Goal: Transaction & Acquisition: Download file/media

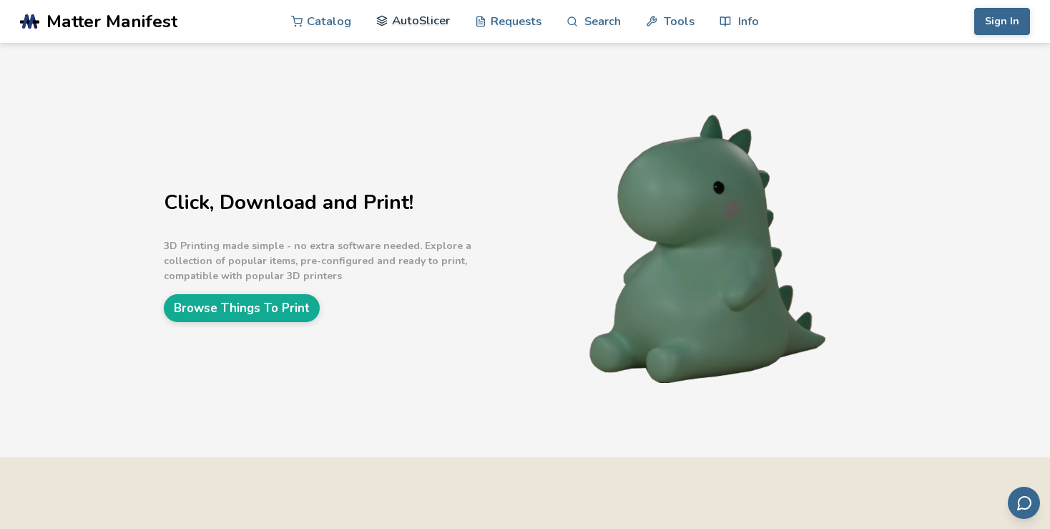
click at [407, 26] on link "AutoSlicer" at bounding box center [413, 20] width 74 height 43
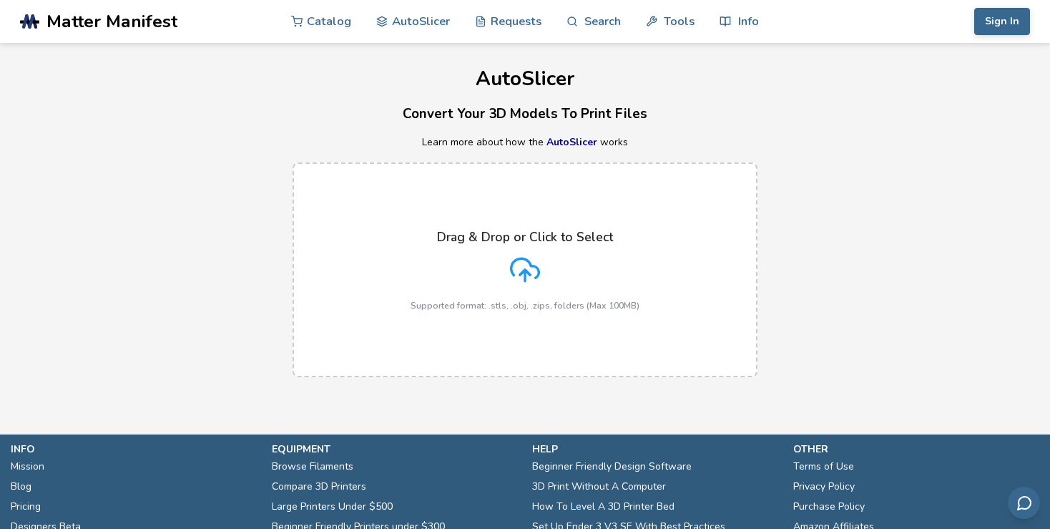
click at [806, 257] on div "Drag & Drop or Click to Select Supported format: .stls, .obj, .zips, folders (M…" at bounding box center [525, 269] width 1050 height 243
click at [552, 256] on div "Drag & Drop or Click to Select Supported format: .stls, .obj, .zips, folders (M…" at bounding box center [525, 270] width 229 height 81
click at [0, 0] on input "Drag & Drop or Click to Select Supported format: .stls, .obj, .zips, folders (M…" at bounding box center [0, 0] width 0 height 0
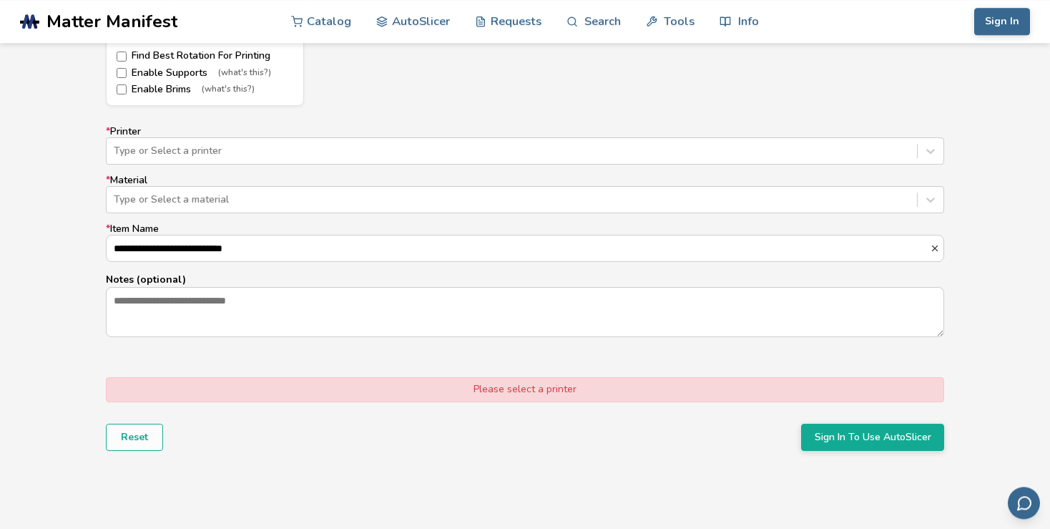
scroll to position [831, 0]
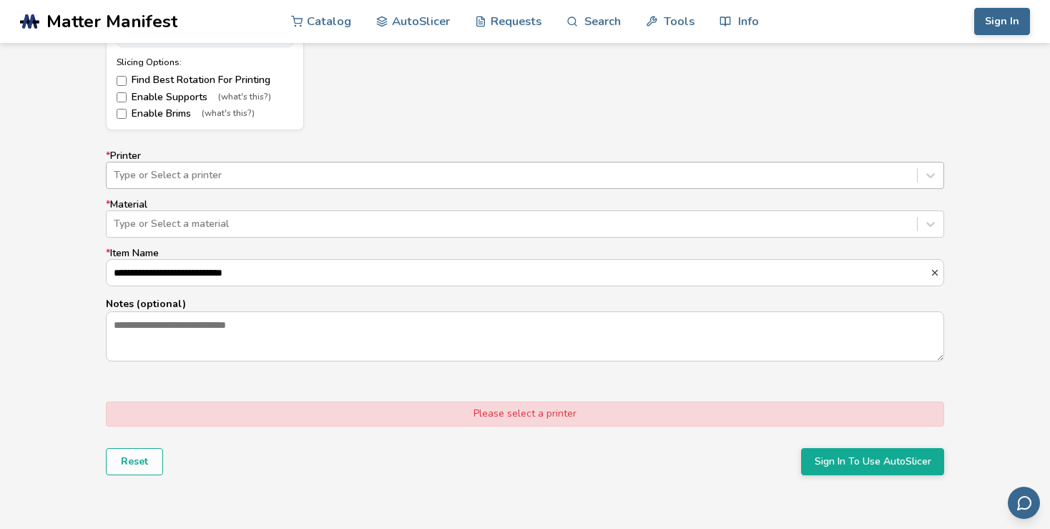
click at [244, 176] on div at bounding box center [512, 175] width 796 height 14
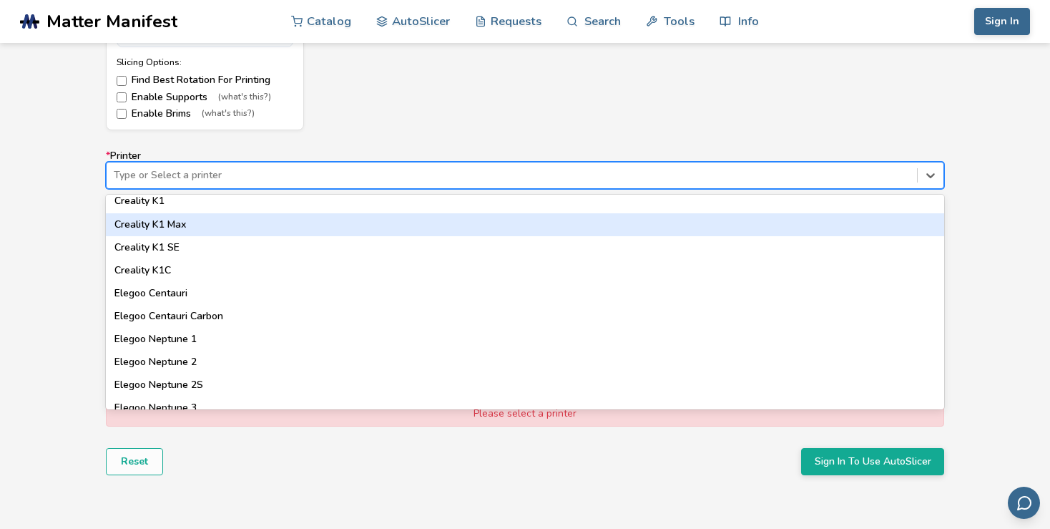
scroll to position [412, 0]
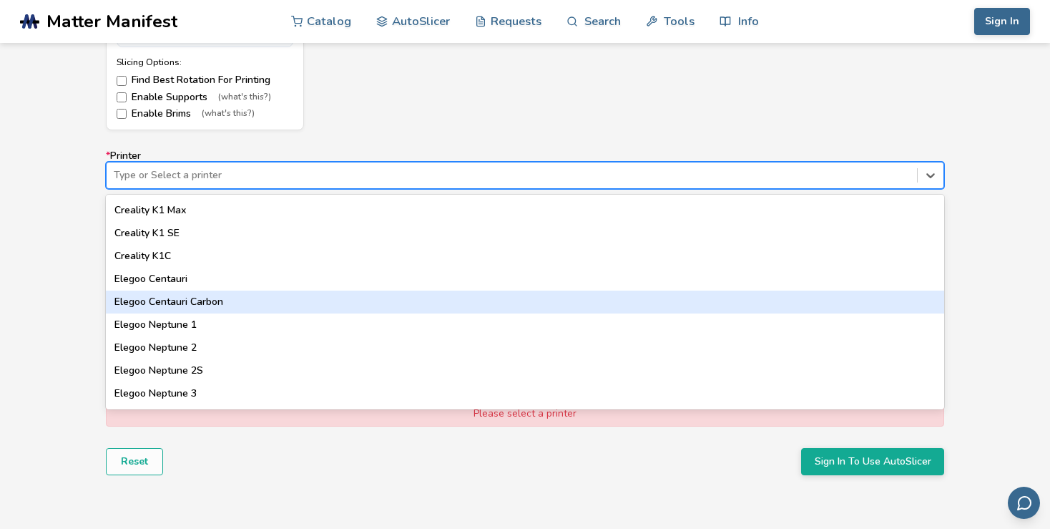
click at [249, 308] on div "Elegoo Centauri Carbon" at bounding box center [525, 301] width 839 height 23
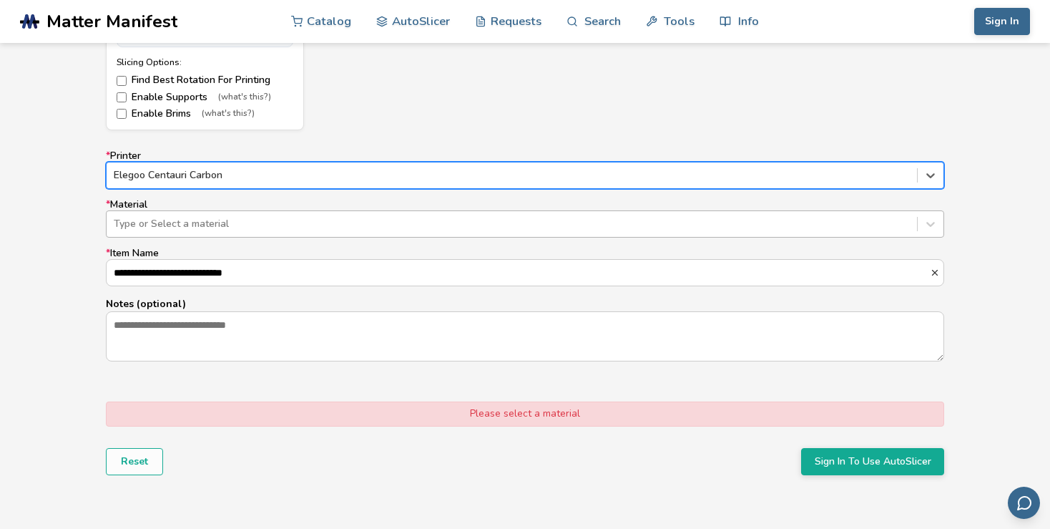
click at [222, 219] on div at bounding box center [512, 224] width 796 height 14
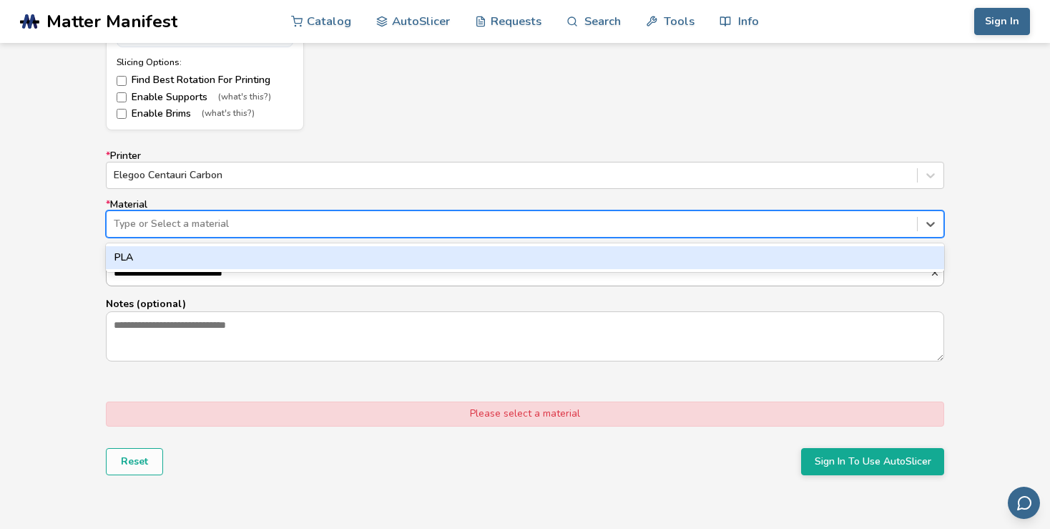
click at [213, 262] on div "PLA" at bounding box center [525, 257] width 839 height 23
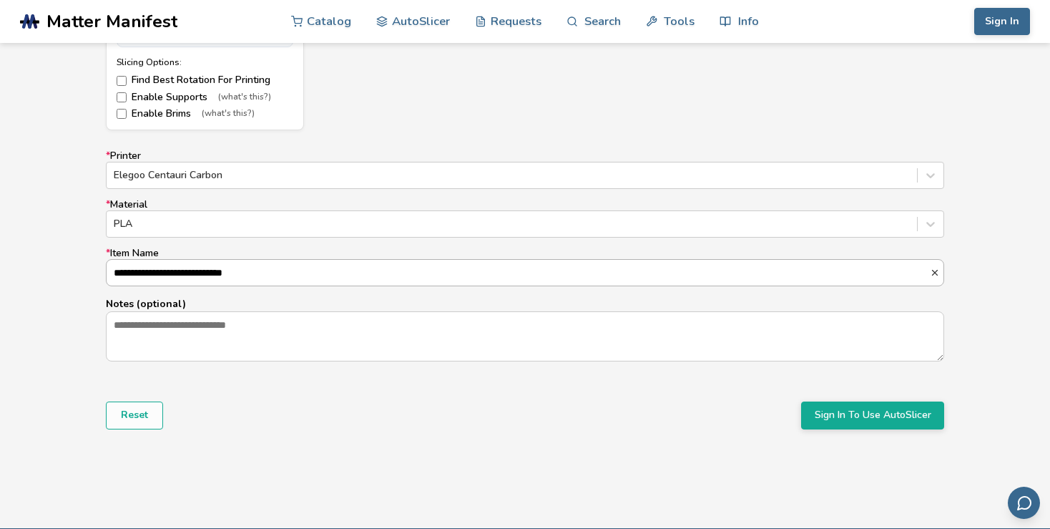
click at [327, 270] on input "**********" at bounding box center [519, 273] width 824 height 26
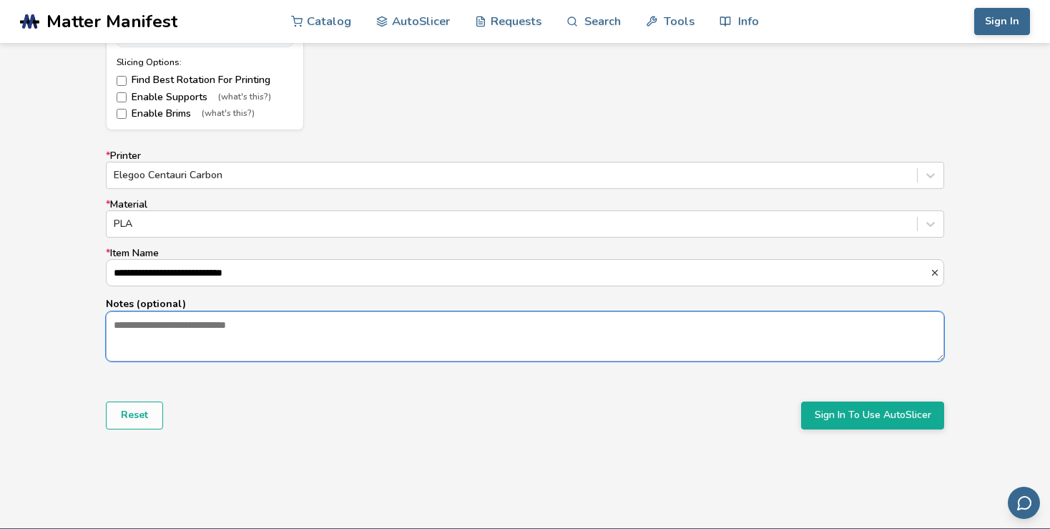
click at [297, 334] on textarea "Notes (optional)" at bounding box center [525, 336] width 837 height 49
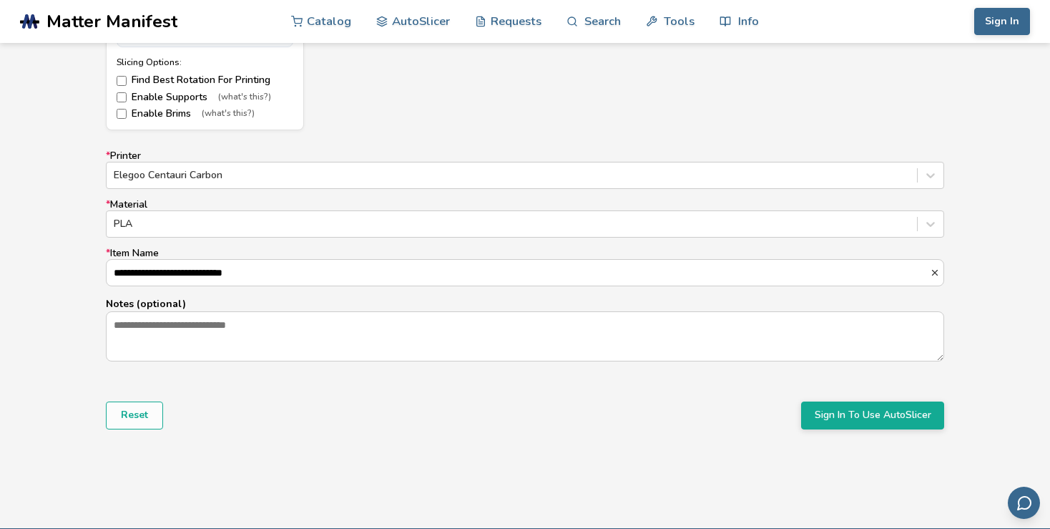
drag, startPoint x: 708, startPoint y: 422, endPoint x: 819, endPoint y: 423, distance: 110.9
click at [713, 420] on div "Reset Sign In To Use AutoSlicer" at bounding box center [525, 414] width 839 height 27
click at [841, 414] on button "Sign In To Use AutoSlicer" at bounding box center [872, 414] width 143 height 27
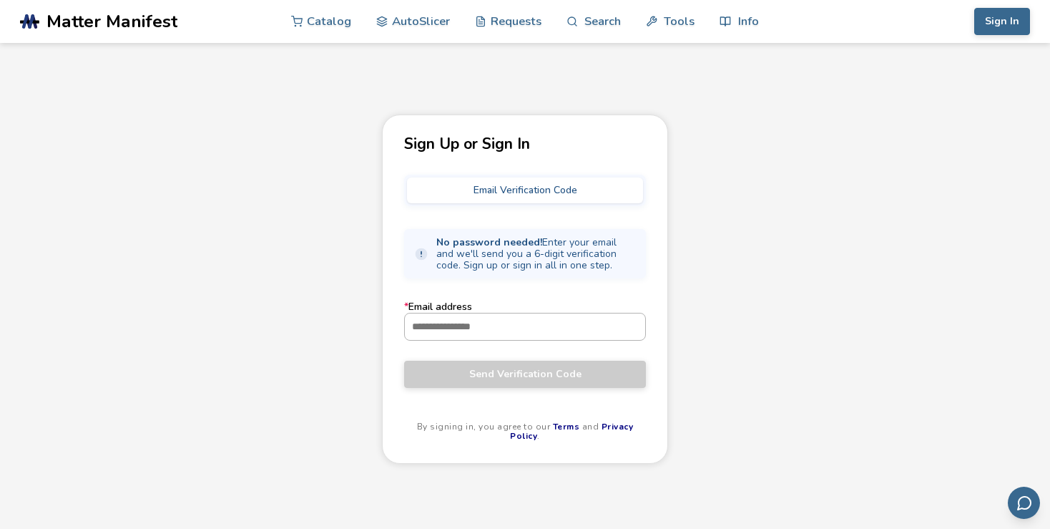
click at [497, 331] on input "* Email address" at bounding box center [525, 326] width 240 height 26
click at [534, 336] on input "* Email address" at bounding box center [525, 326] width 240 height 26
click at [494, 325] on input "* Email address" at bounding box center [525, 326] width 240 height 26
click at [477, 331] on input "* Email address" at bounding box center [525, 326] width 240 height 26
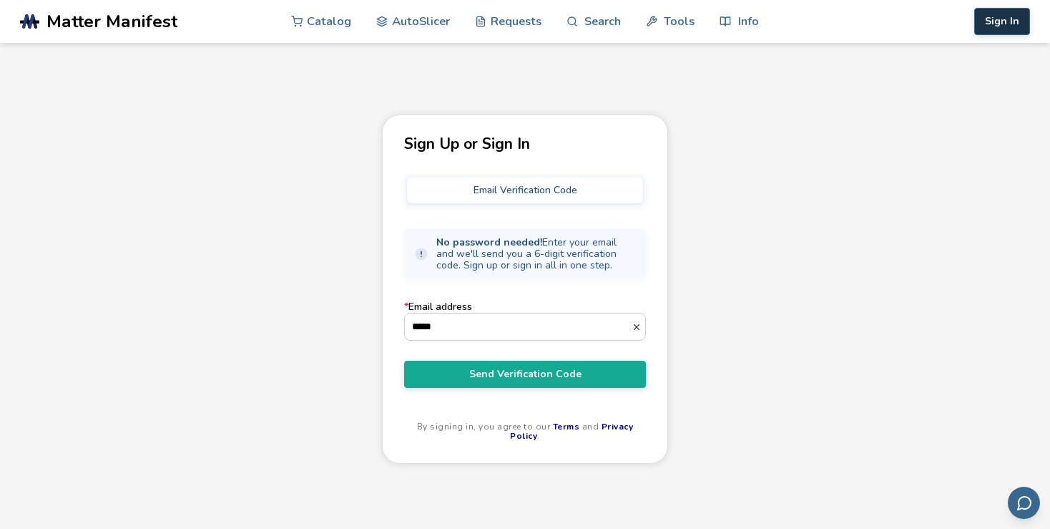
type input "*****"
click at [1012, 28] on button "Sign In" at bounding box center [1003, 21] width 56 height 27
click at [125, 19] on span "Matter Manifest" at bounding box center [112, 21] width 131 height 20
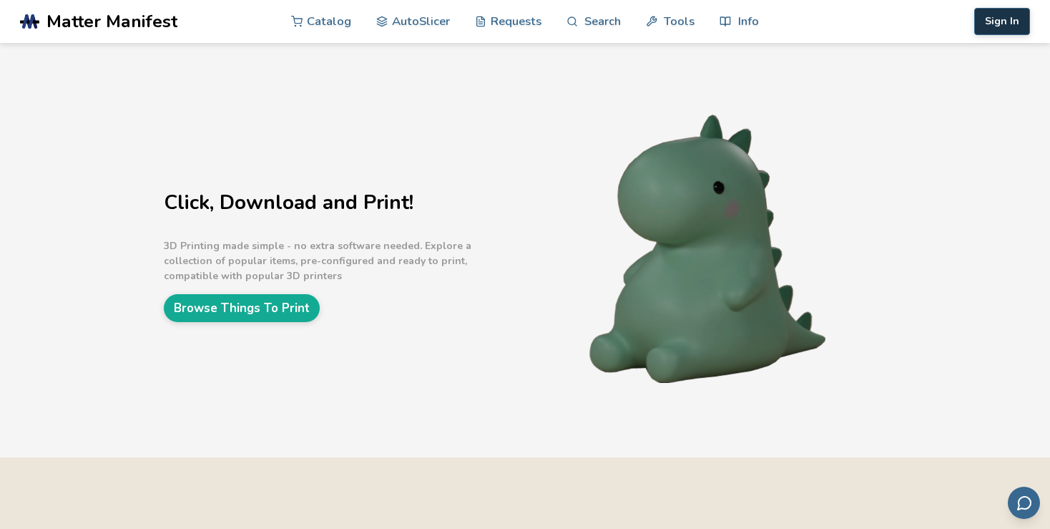
click at [1000, 26] on button "Sign In" at bounding box center [1003, 21] width 56 height 27
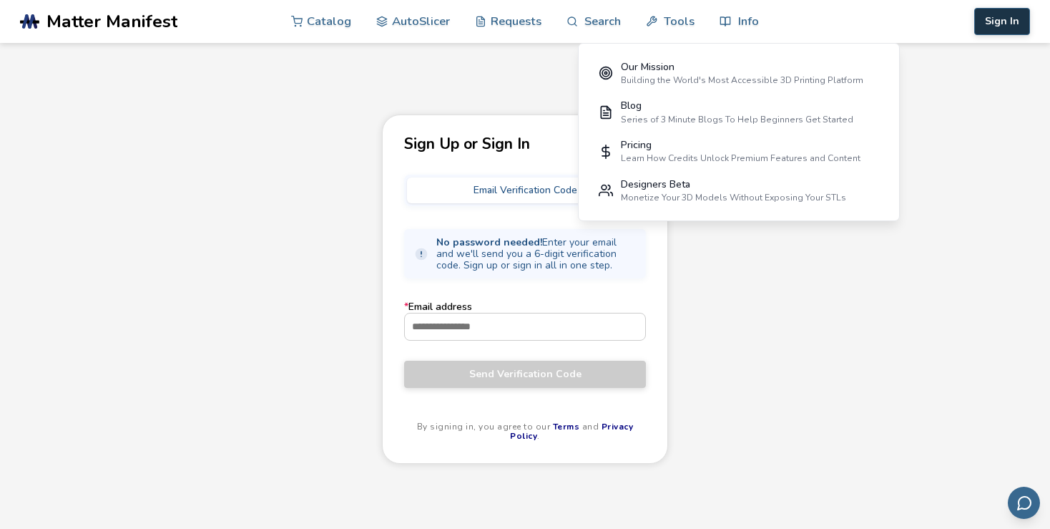
click at [1017, 24] on button "Sign In" at bounding box center [1003, 21] width 56 height 27
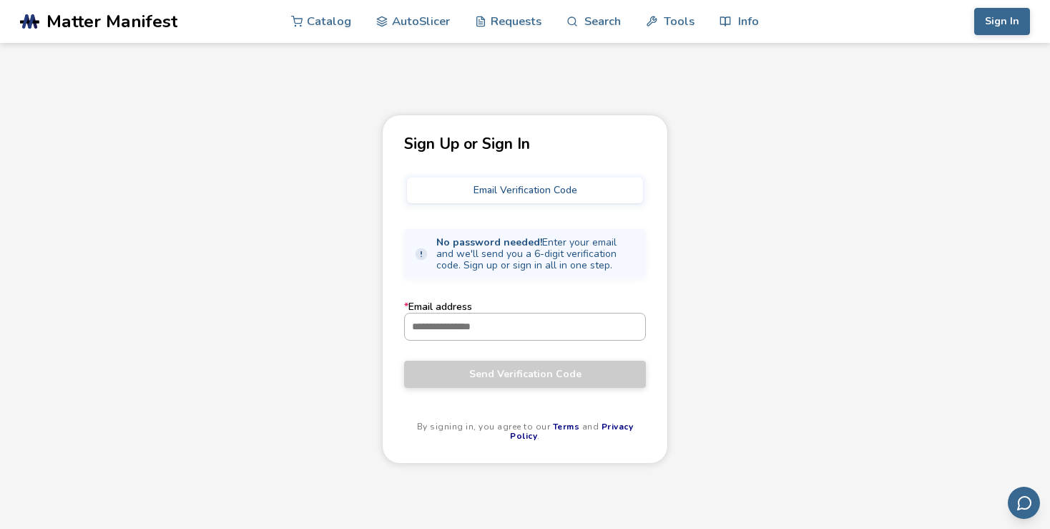
click at [483, 331] on input "* Email address" at bounding box center [525, 326] width 240 height 26
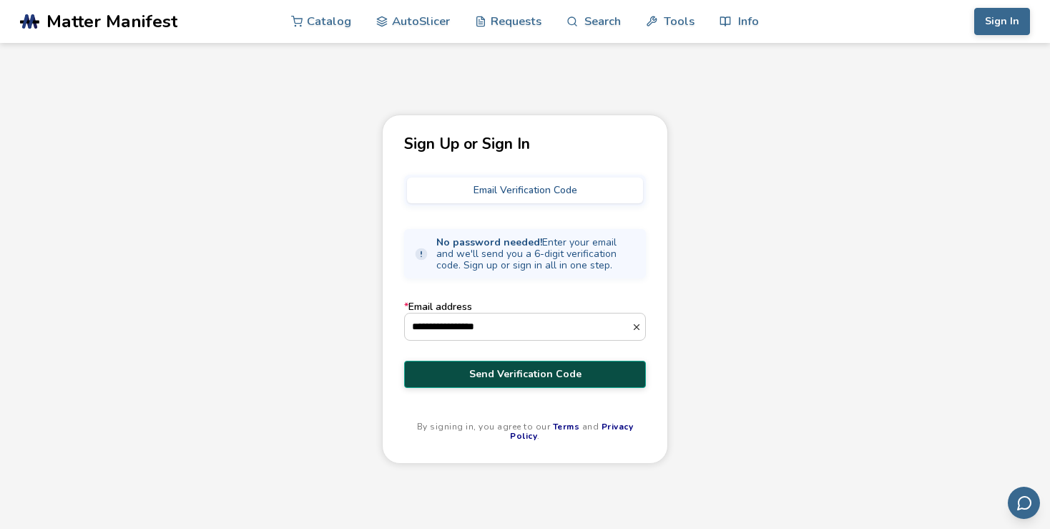
type input "**********"
click at [472, 382] on button "Send Verification Code" at bounding box center [525, 374] width 242 height 27
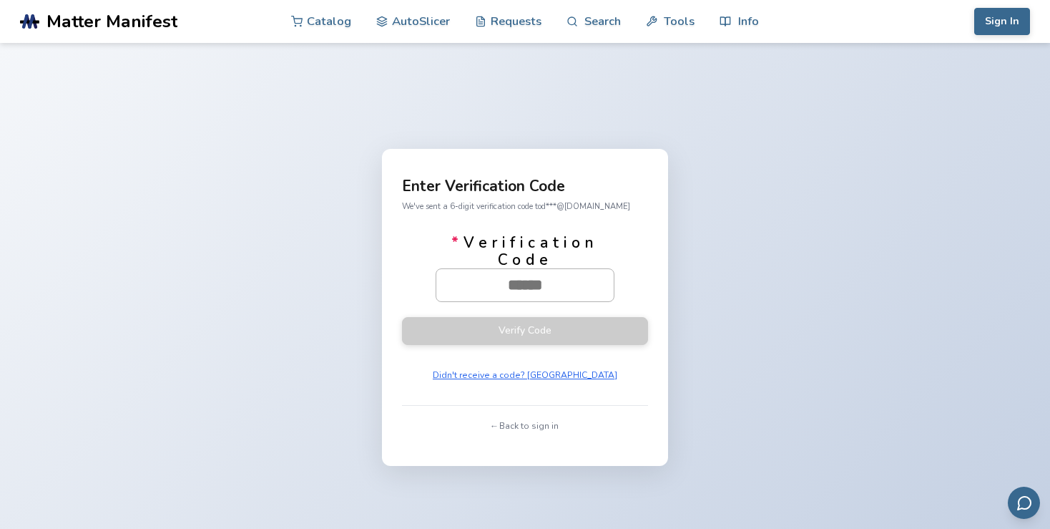
click at [513, 282] on input "* Verification Code" at bounding box center [524, 284] width 177 height 31
click at [536, 284] on input "* Verification Code" at bounding box center [524, 284] width 177 height 31
click at [554, 290] on input "* Verification Code" at bounding box center [524, 284] width 177 height 31
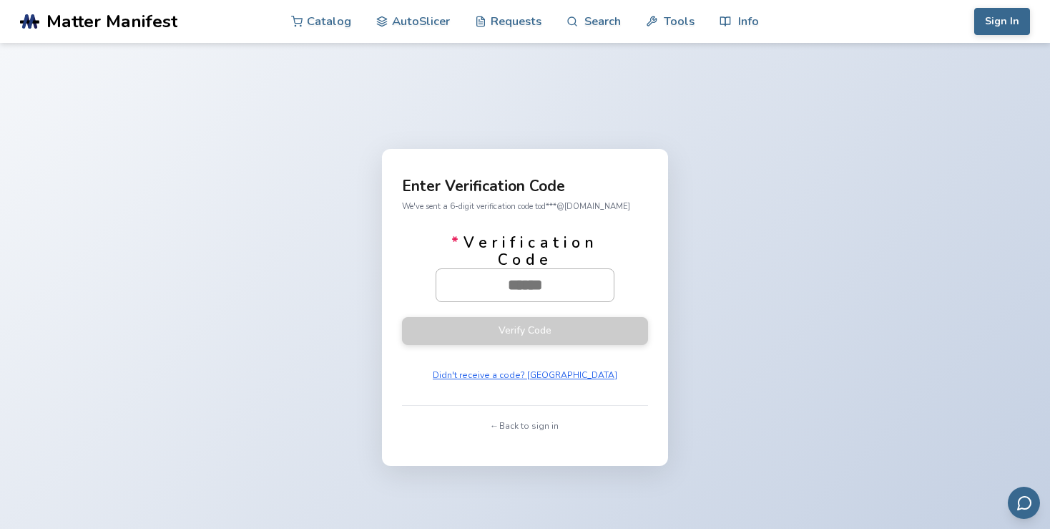
type input "*"
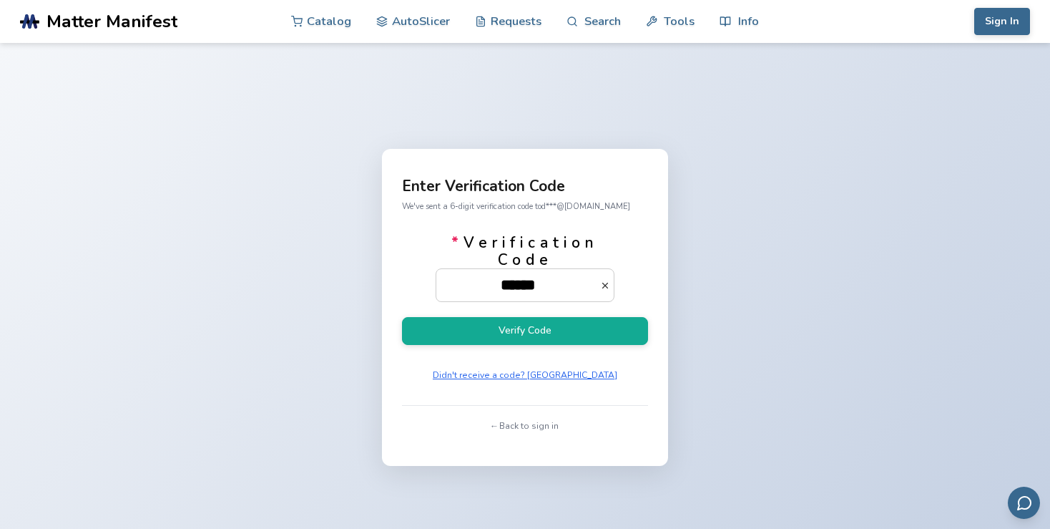
scroll to position [0, 19]
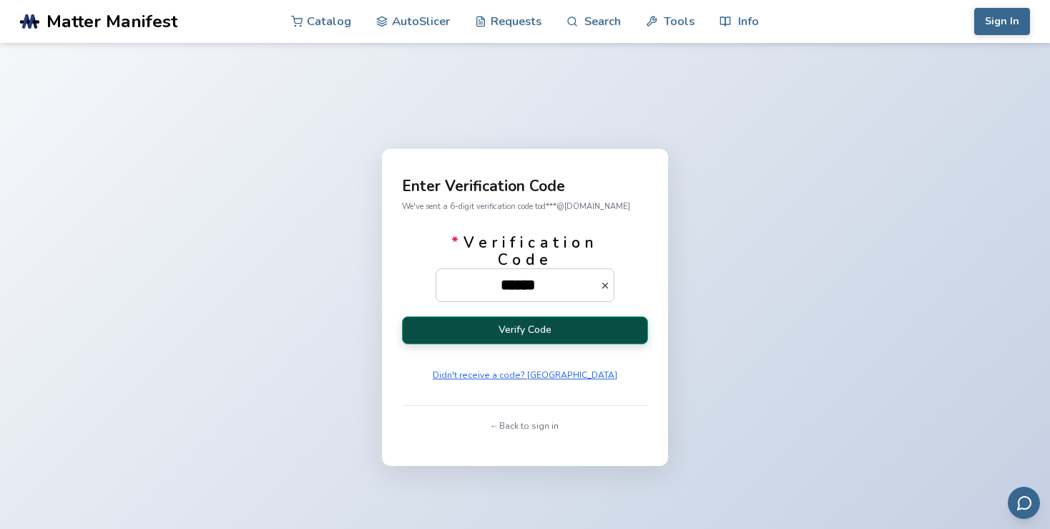
type input "******"
click at [585, 331] on button "Verify Code" at bounding box center [525, 330] width 246 height 28
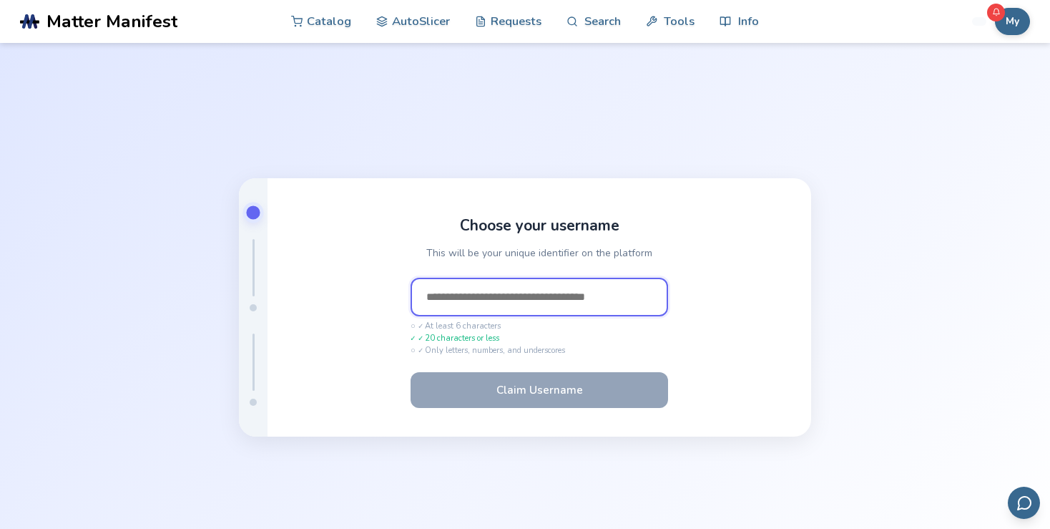
click at [570, 311] on input "text" at bounding box center [540, 297] width 258 height 39
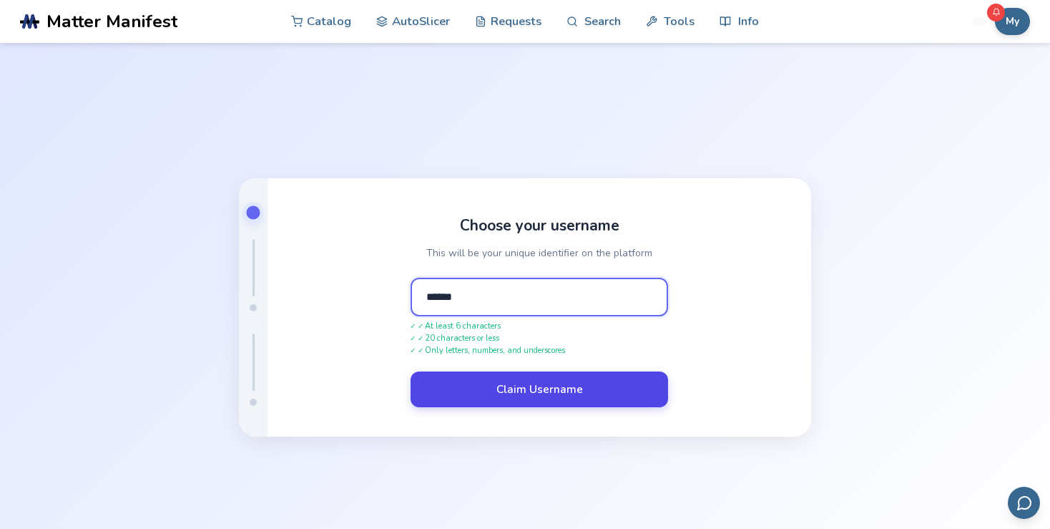
type input "******"
click at [547, 388] on button "Claim Username" at bounding box center [540, 389] width 258 height 36
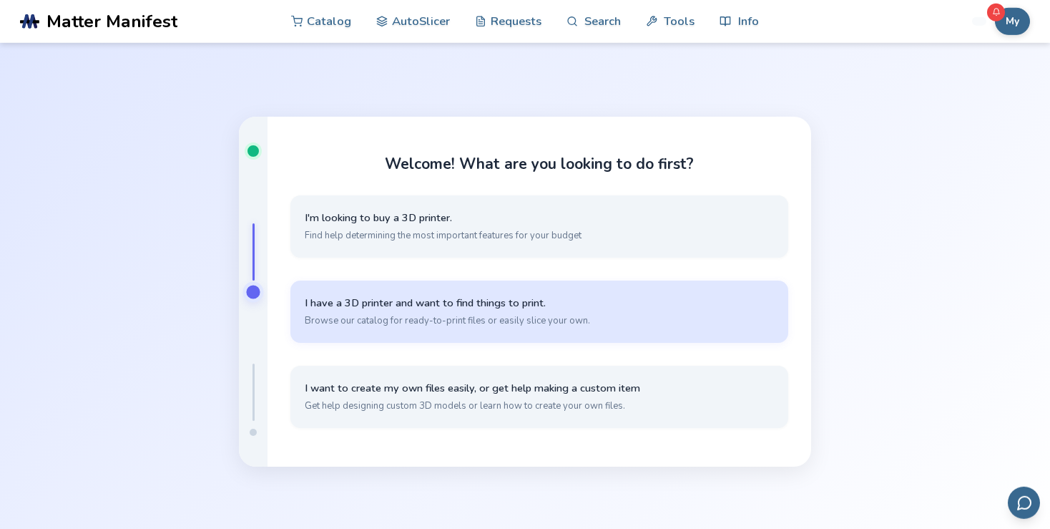
scroll to position [75, 0]
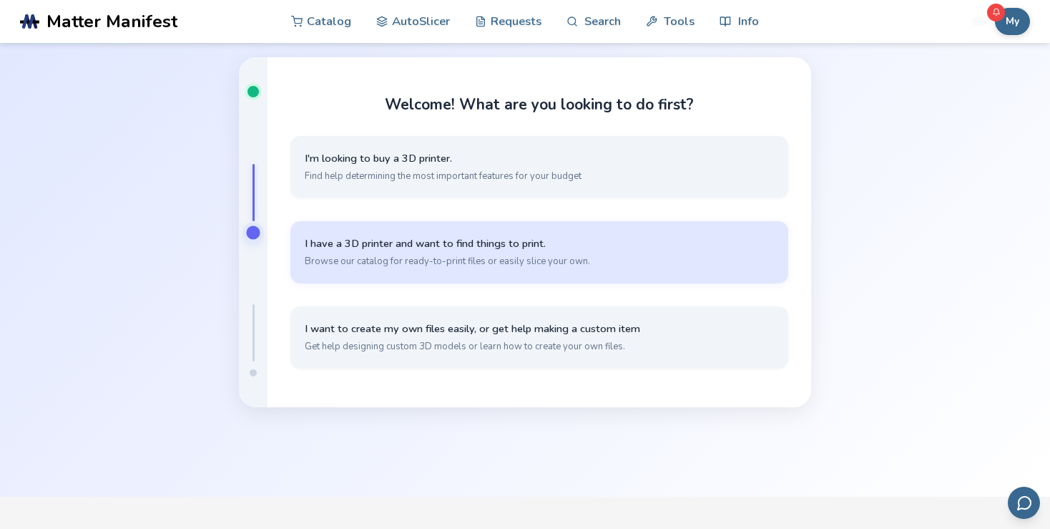
click at [597, 248] on span "I have a 3D printer and want to find things to print." at bounding box center [539, 244] width 469 height 14
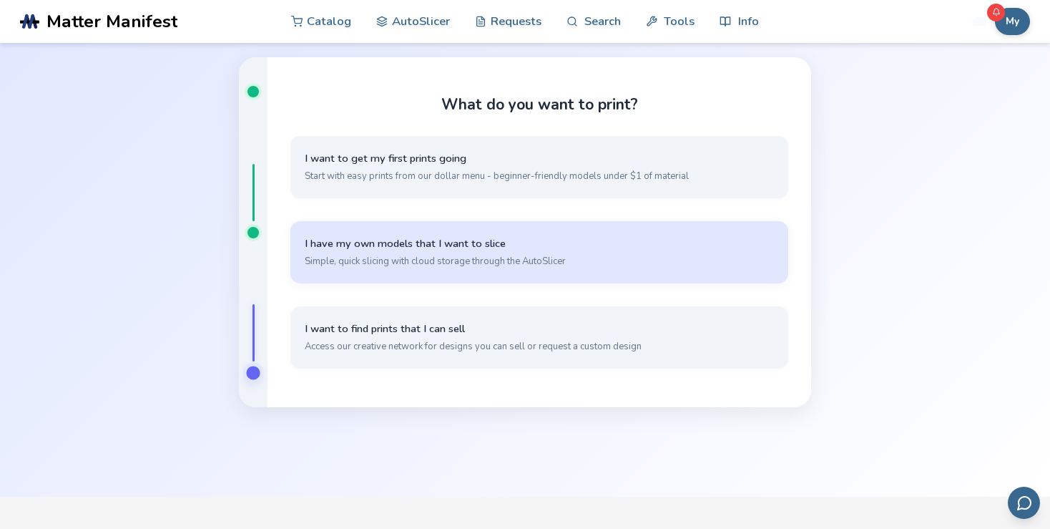
click at [615, 256] on span "Simple, quick slicing with cloud storage through the AutoSlicer" at bounding box center [539, 261] width 469 height 13
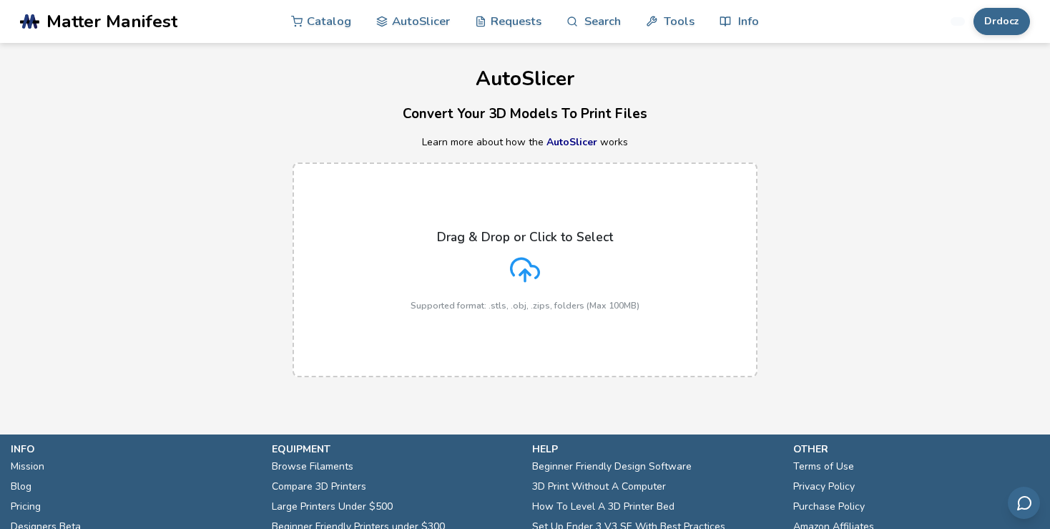
click at [529, 271] on icon at bounding box center [525, 270] width 30 height 30
click at [0, 0] on input "Drag & Drop or Click to Select Supported format: .stls, .obj, .zips, folders (M…" at bounding box center [0, 0] width 0 height 0
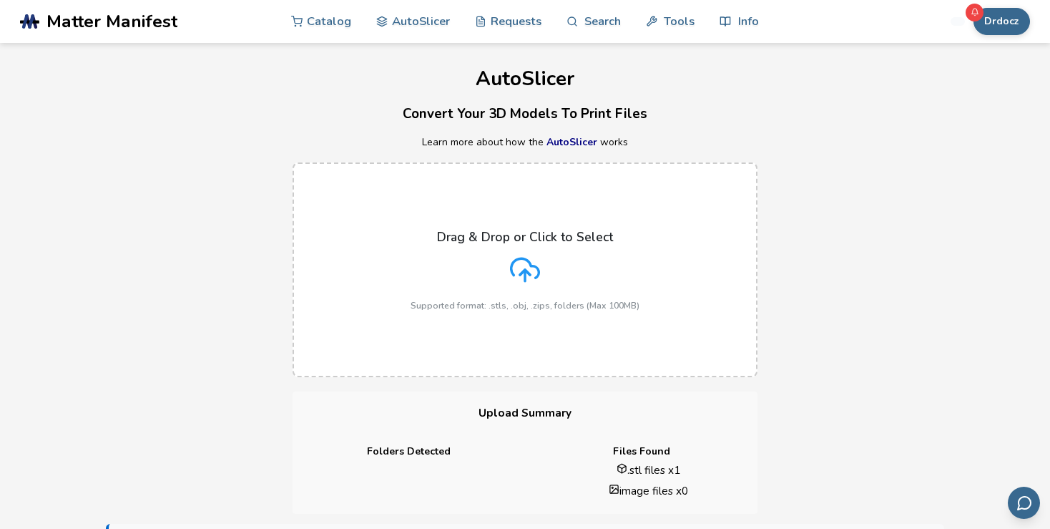
scroll to position [831, 0]
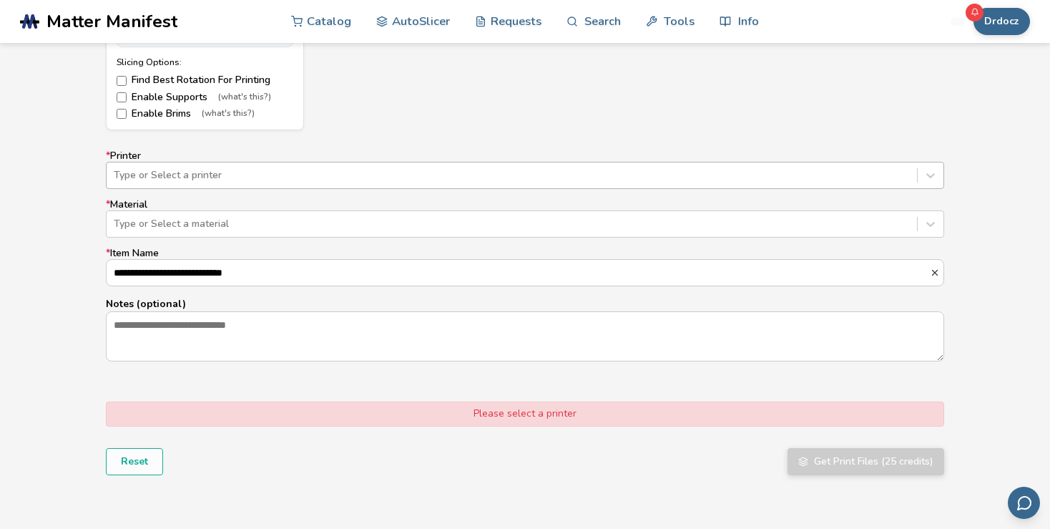
click at [219, 170] on div at bounding box center [512, 175] width 796 height 14
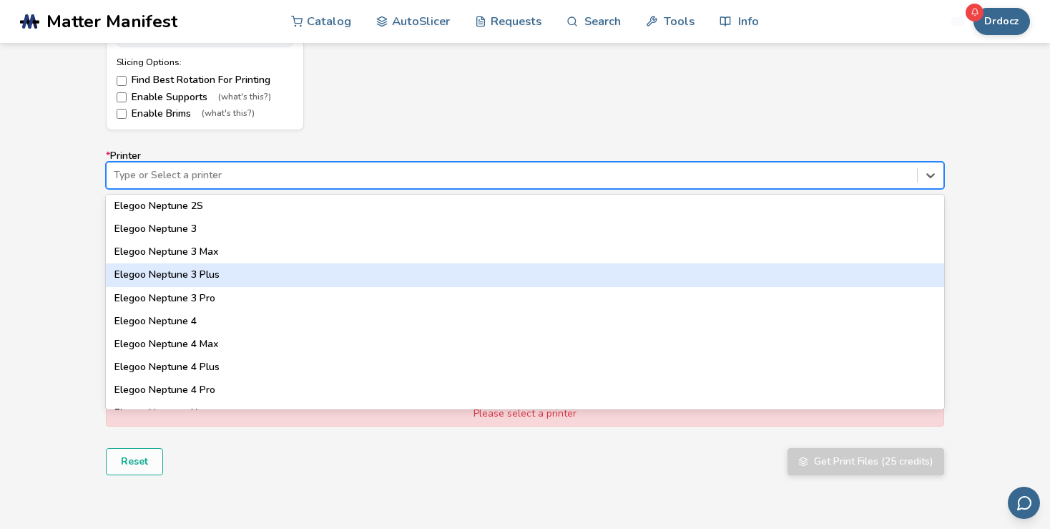
scroll to position [412, 0]
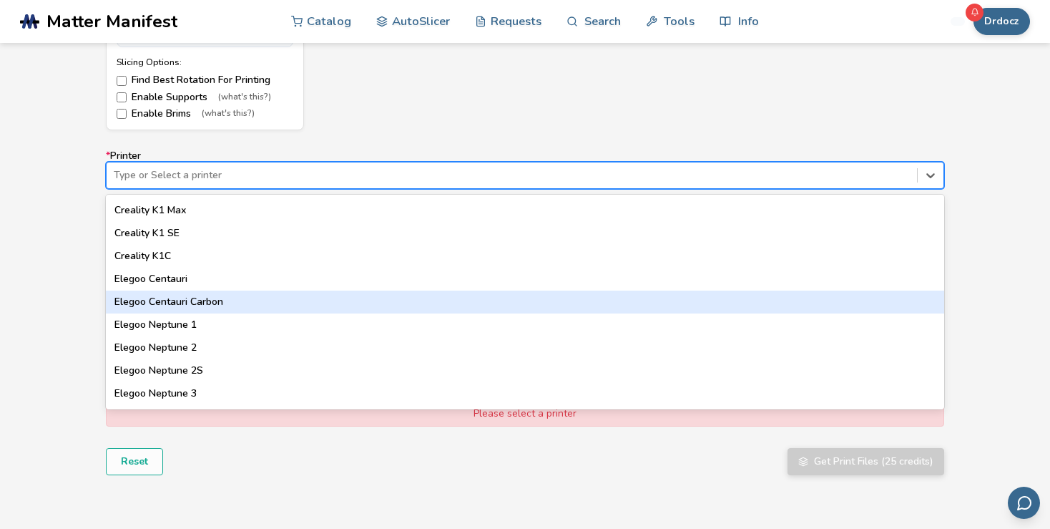
click at [230, 298] on div "Elegoo Centauri Carbon" at bounding box center [525, 301] width 839 height 23
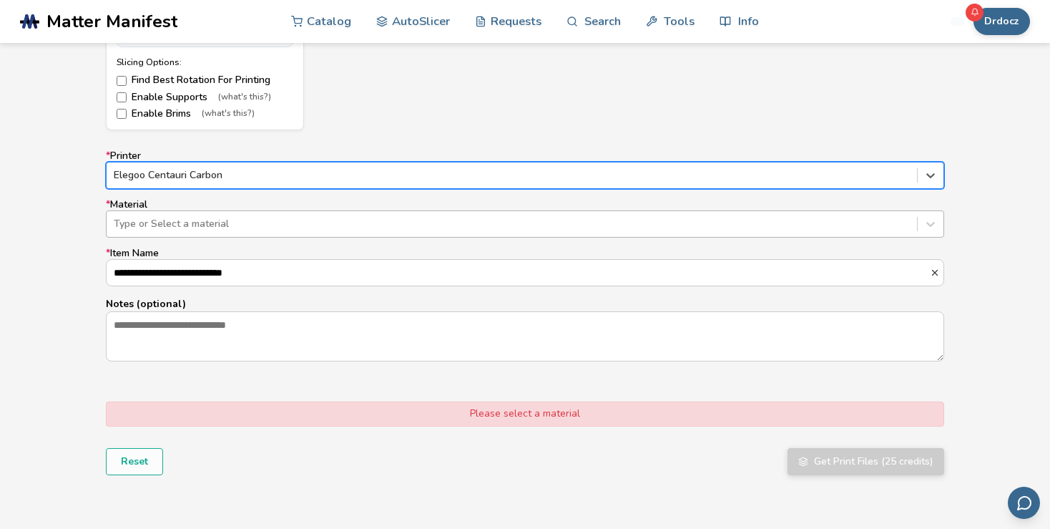
click at [196, 218] on div at bounding box center [512, 224] width 796 height 14
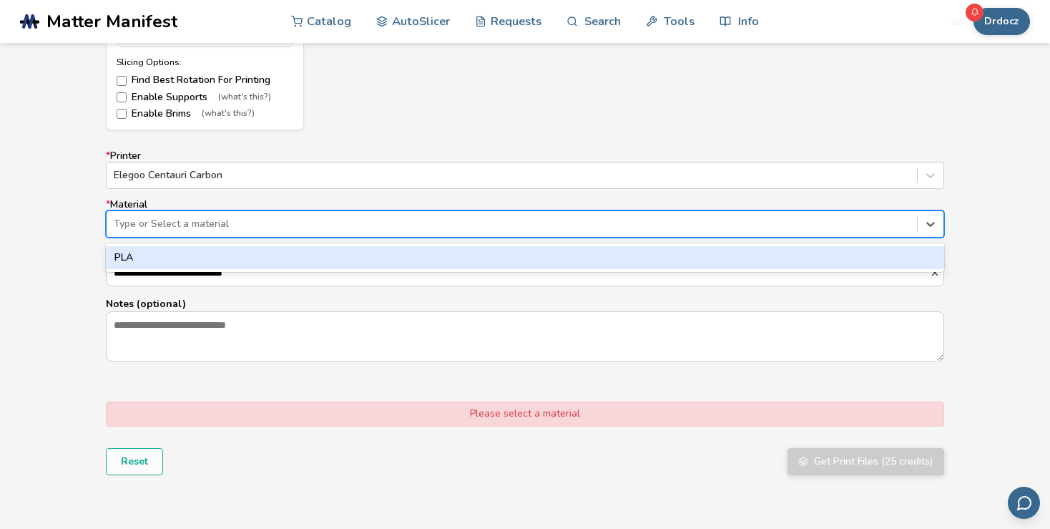
click at [187, 255] on div "PLA" at bounding box center [525, 257] width 839 height 23
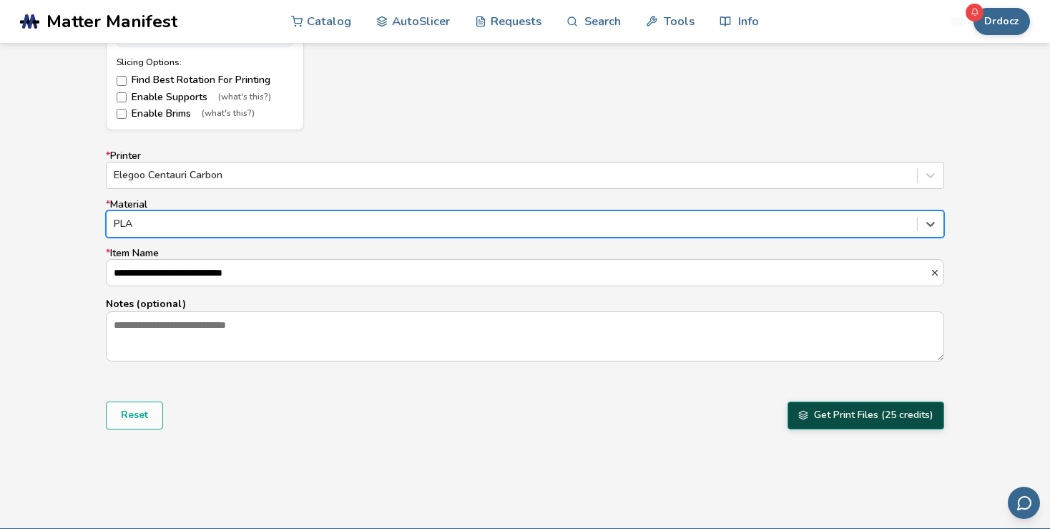
click at [824, 421] on button "Get Print Files (25 credits)" at bounding box center [866, 414] width 157 height 27
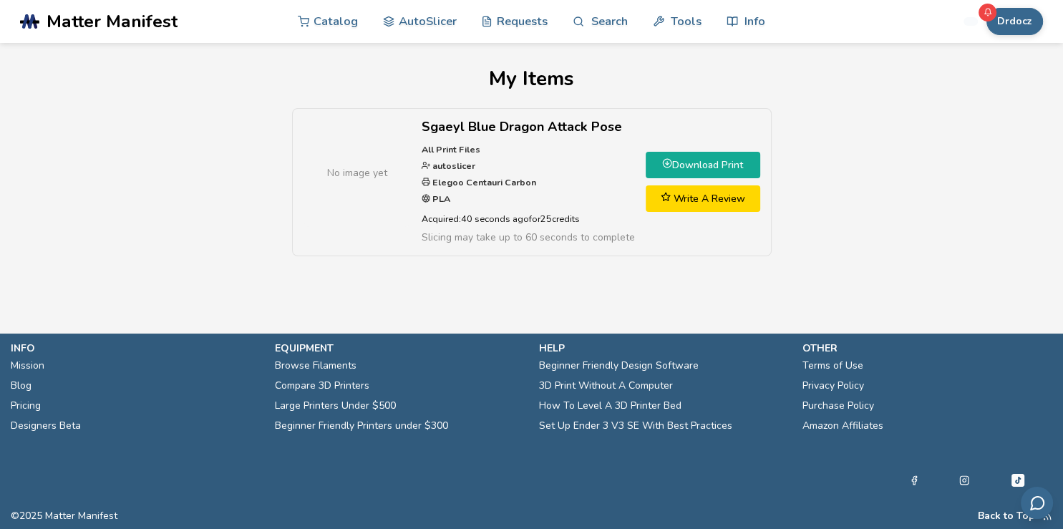
click at [868, 211] on div "No image yet Sgaeyl Blue Dragon Attack Pose All Print Files autoslicer Elegoo C…" at bounding box center [531, 189] width 1020 height 162
click at [675, 165] on link "Download Print" at bounding box center [702, 165] width 114 height 26
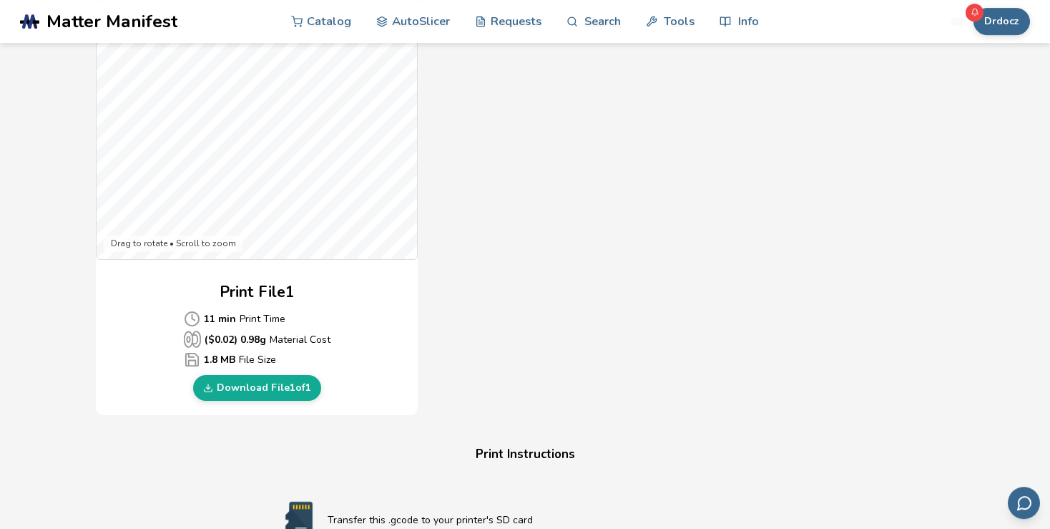
scroll to position [529, 0]
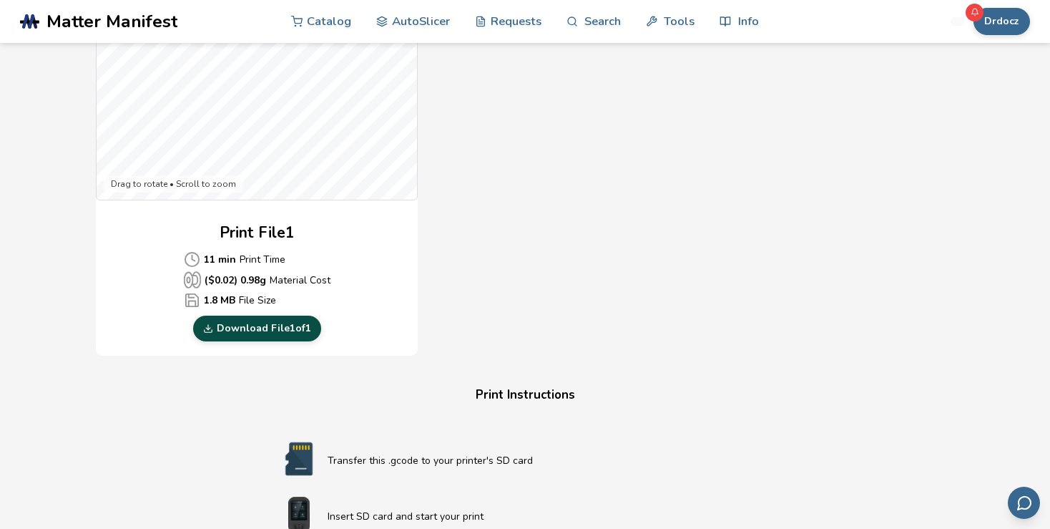
click at [251, 320] on link "Download File 1 of 1" at bounding box center [257, 329] width 128 height 26
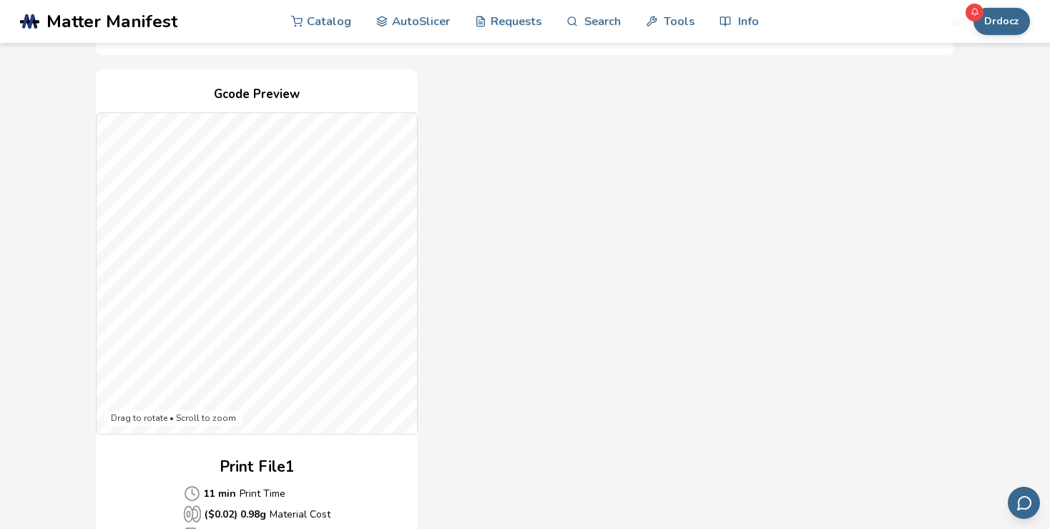
scroll to position [0, 0]
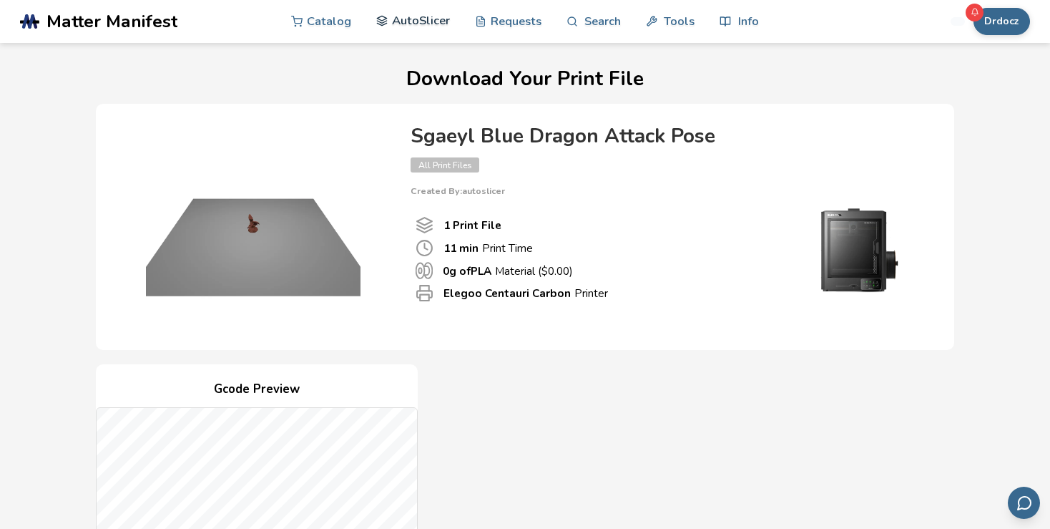
click at [407, 27] on link "AutoSlicer" at bounding box center [413, 20] width 74 height 43
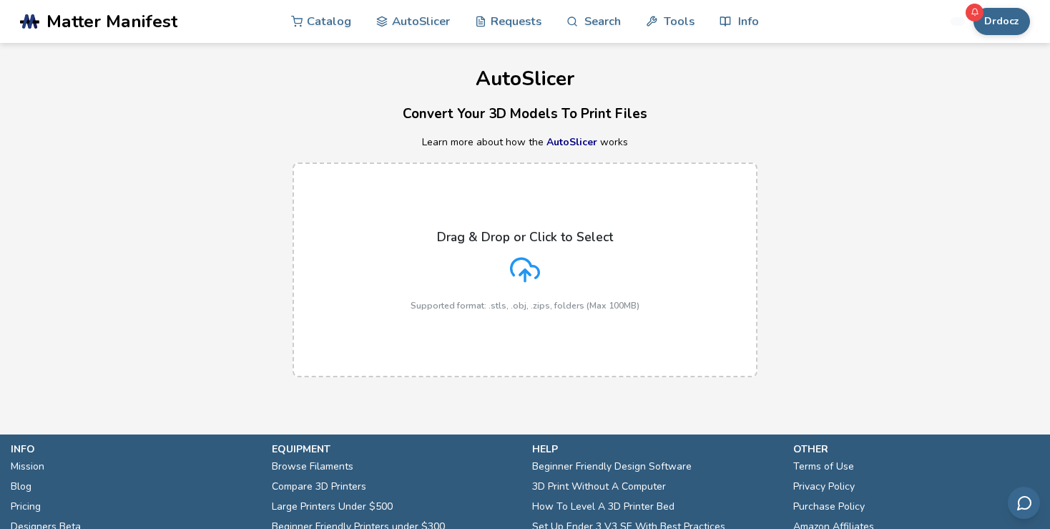
click at [527, 265] on icon at bounding box center [525, 270] width 30 height 30
click at [0, 0] on input "Drag & Drop or Click to Select Supported format: .stls, .obj, .zips, folders (M…" at bounding box center [0, 0] width 0 height 0
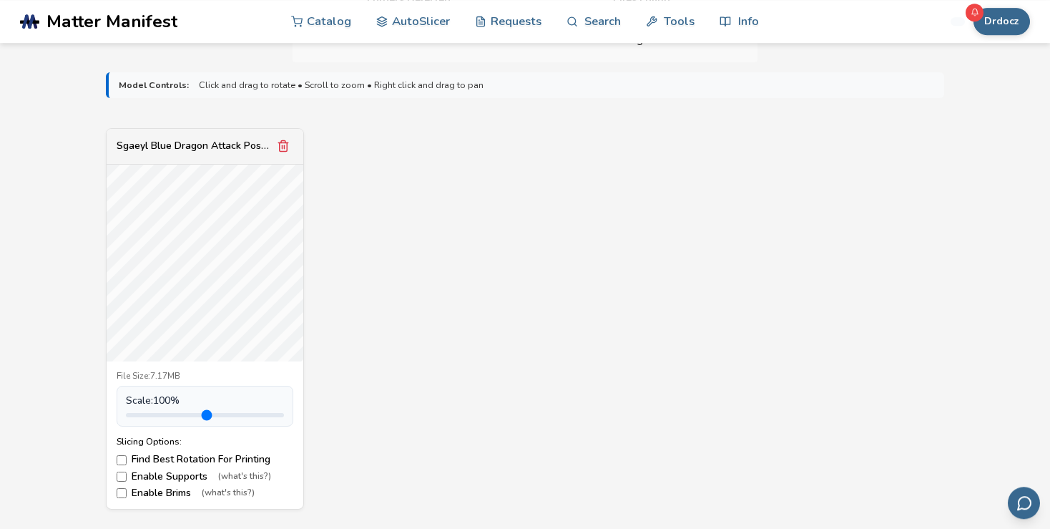
scroll to position [453, 0]
drag, startPoint x: 162, startPoint y: 411, endPoint x: 269, endPoint y: 424, distance: 108.2
click at [269, 416] on input "range" at bounding box center [205, 413] width 158 height 4
drag, startPoint x: 474, startPoint y: 412, endPoint x: 480, endPoint y: 395, distance: 18.3
click at [477, 408] on div "Sgaeyl Blue Dragon Attack Pose.stl File Size: 7.17MB Scale: 470 % Slicing Optio…" at bounding box center [525, 317] width 839 height 381
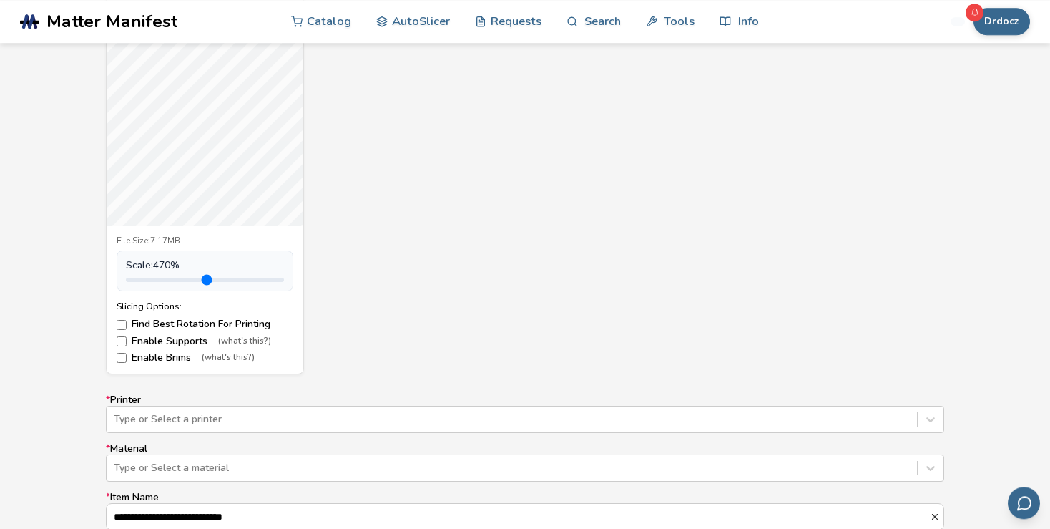
scroll to position [604, 0]
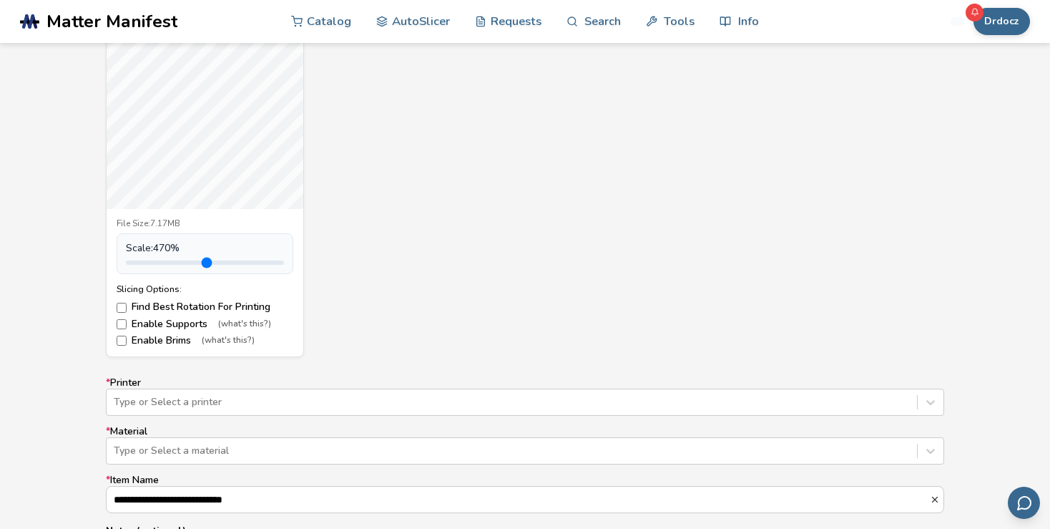
click at [165, 325] on label "Enable Supports (what's this?)" at bounding box center [205, 323] width 177 height 11
click at [165, 346] on label "Enable Brims (what's this?)" at bounding box center [205, 340] width 177 height 11
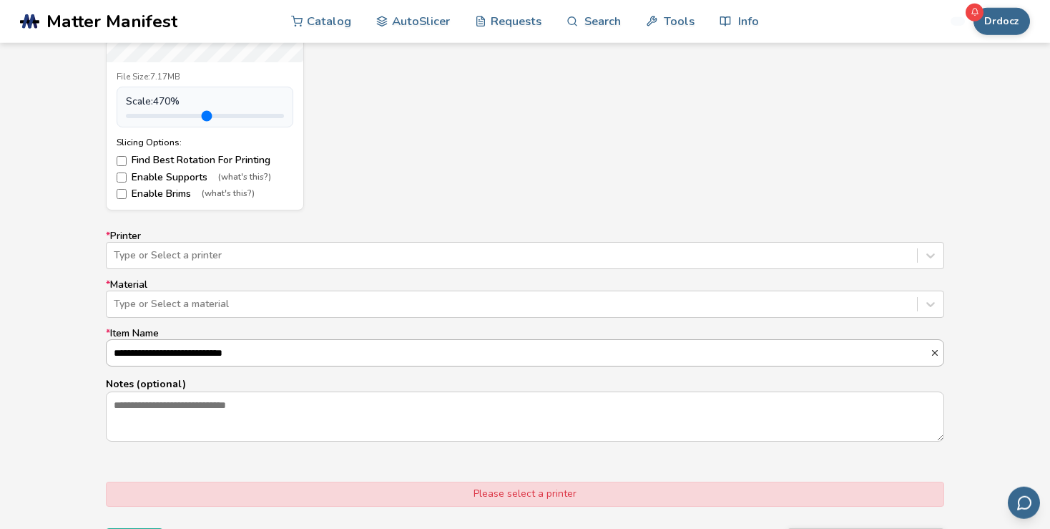
scroll to position [756, 0]
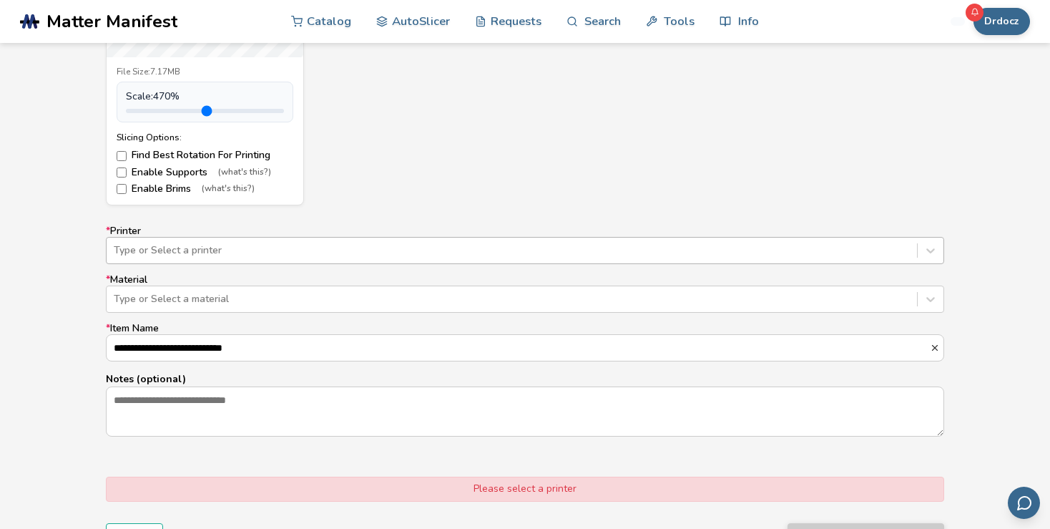
click at [277, 252] on div at bounding box center [512, 250] width 796 height 14
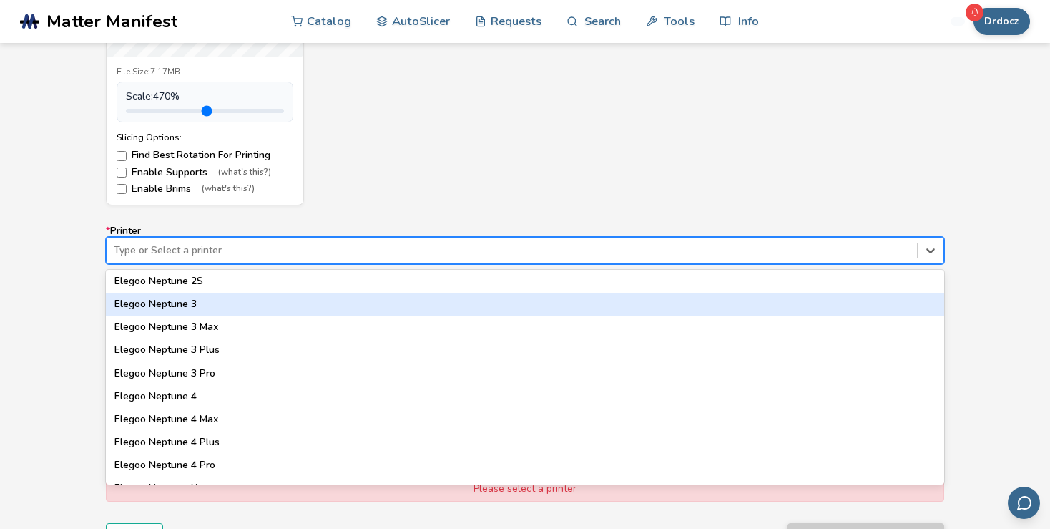
scroll to position [494, 0]
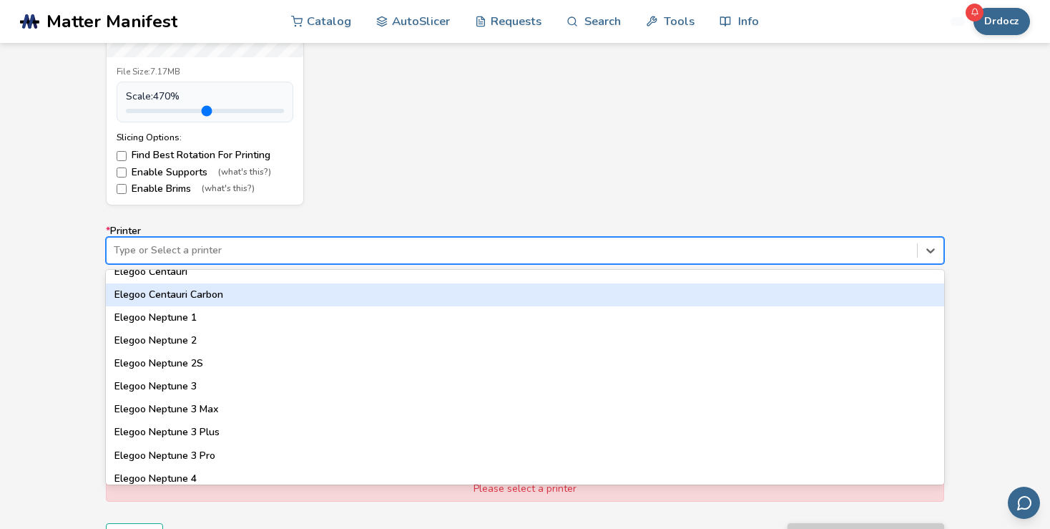
click at [238, 301] on div "Elegoo Centauri Carbon" at bounding box center [525, 294] width 839 height 23
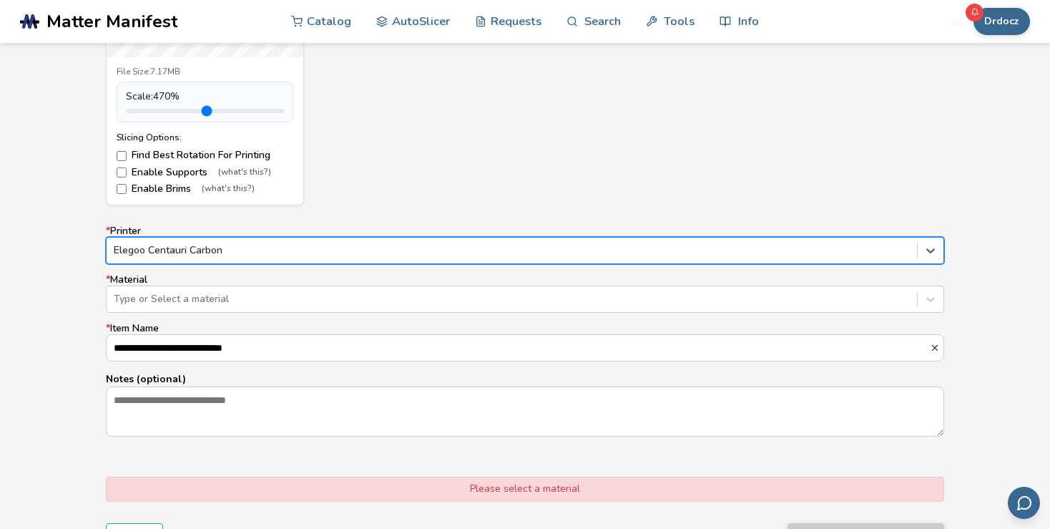
click at [238, 301] on div at bounding box center [512, 299] width 796 height 14
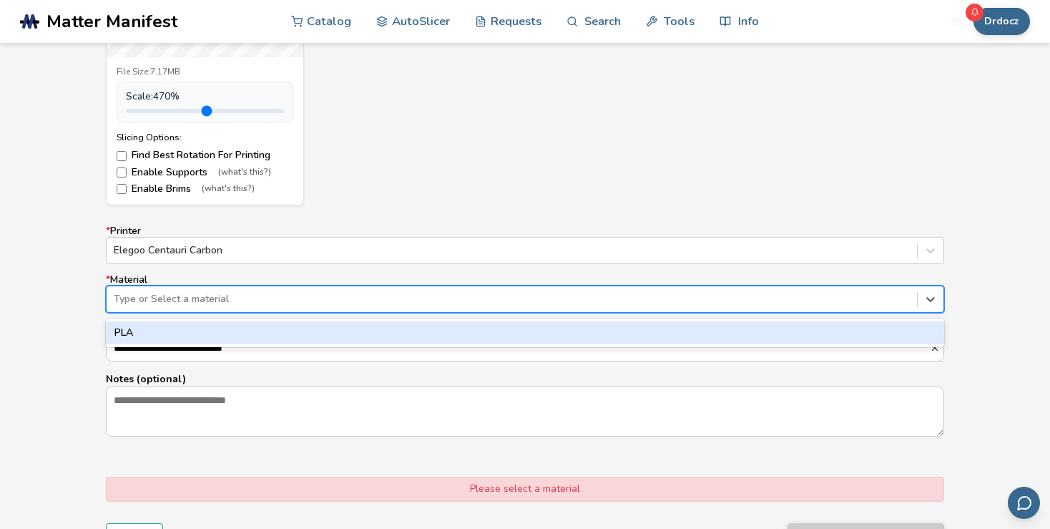
click at [186, 331] on div "PLA" at bounding box center [525, 332] width 839 height 23
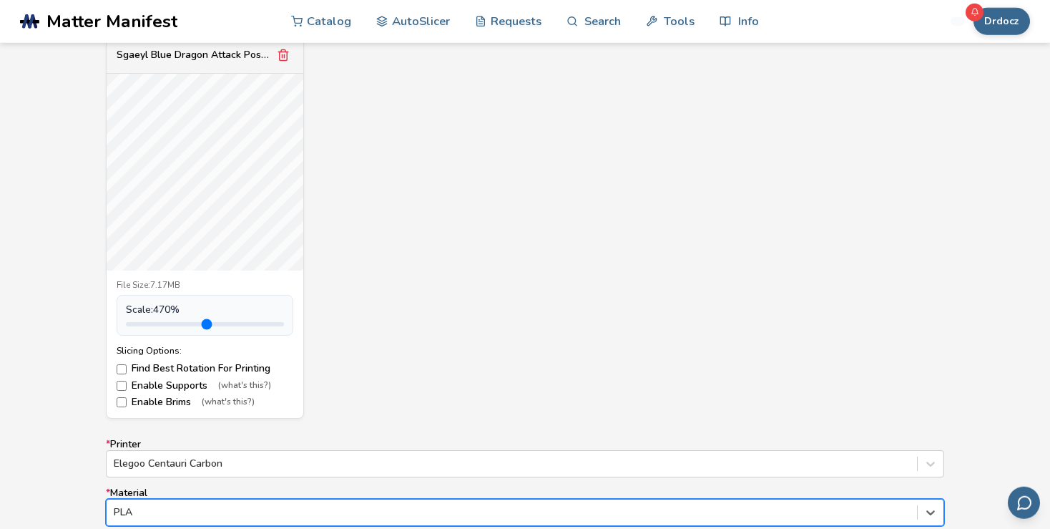
scroll to position [529, 0]
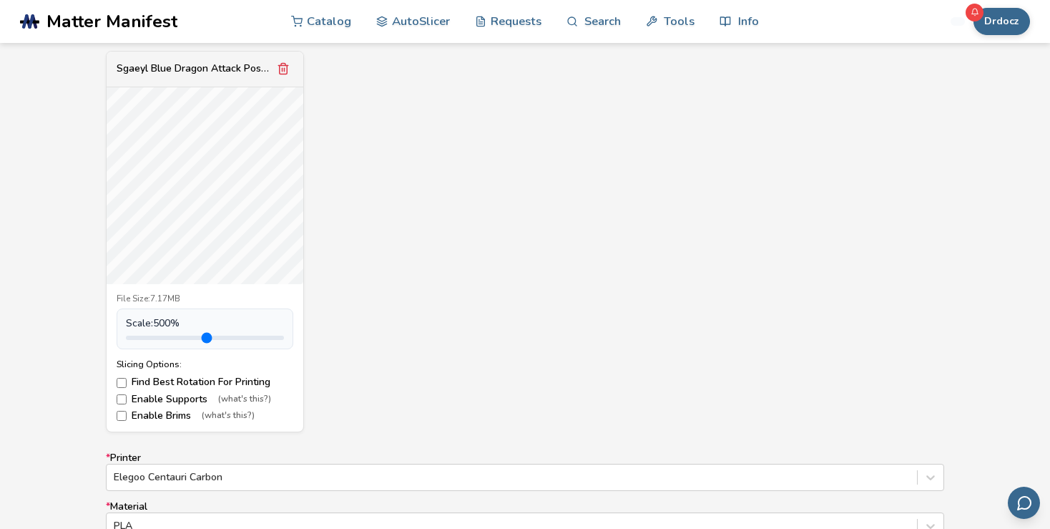
drag, startPoint x: 272, startPoint y: 339, endPoint x: 302, endPoint y: 339, distance: 30.1
type input "*"
click at [284, 339] on input "range" at bounding box center [205, 338] width 158 height 4
click at [489, 299] on div "Sgaeyl Blue Dragon Attack Pose.stl File Size: 7.17MB Scale: 500 % Slicing Optio…" at bounding box center [525, 241] width 839 height 381
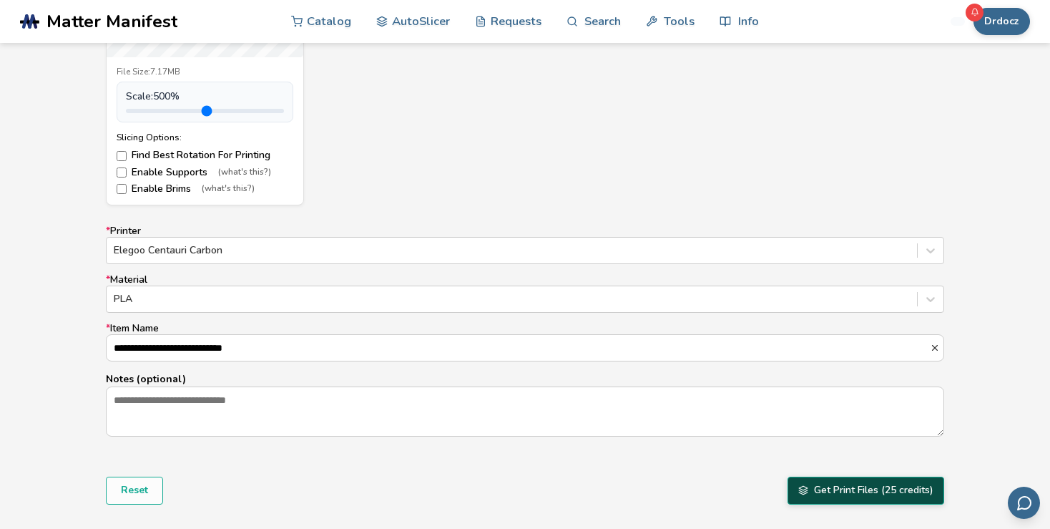
click at [863, 492] on button "Get Print Files (25 credits)" at bounding box center [866, 490] width 157 height 27
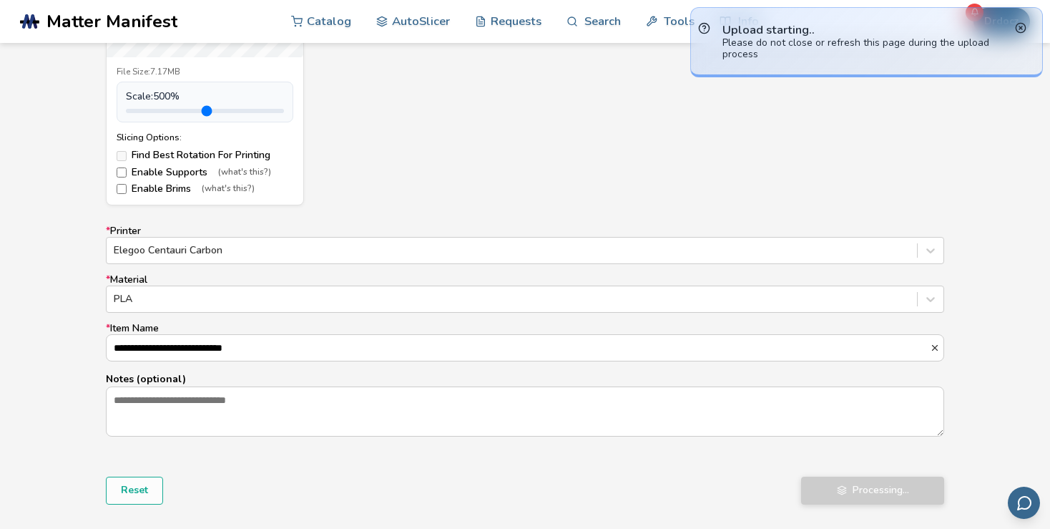
click at [464, 195] on div "Sgaeyl Blue Dragon Attack Pose.stl File Size: 7.17MB Scale: 500 % Slicing Optio…" at bounding box center [525, 14] width 839 height 381
drag, startPoint x: 461, startPoint y: 138, endPoint x: 465, endPoint y: 197, distance: 58.8
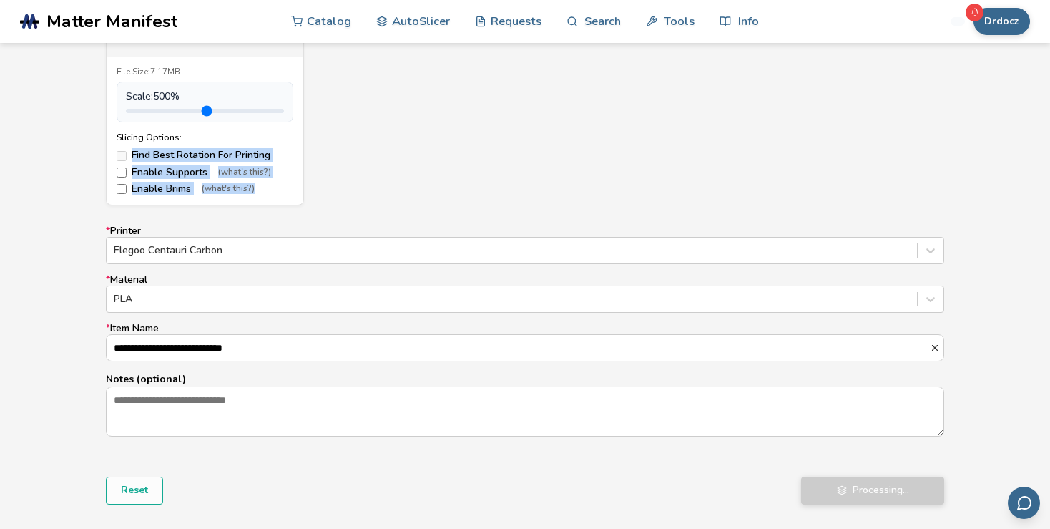
click at [434, 134] on div "Sgaeyl Blue Dragon Attack Pose.stl Uploading model... File Size: 7.17MB Scale: …" at bounding box center [525, 14] width 839 height 381
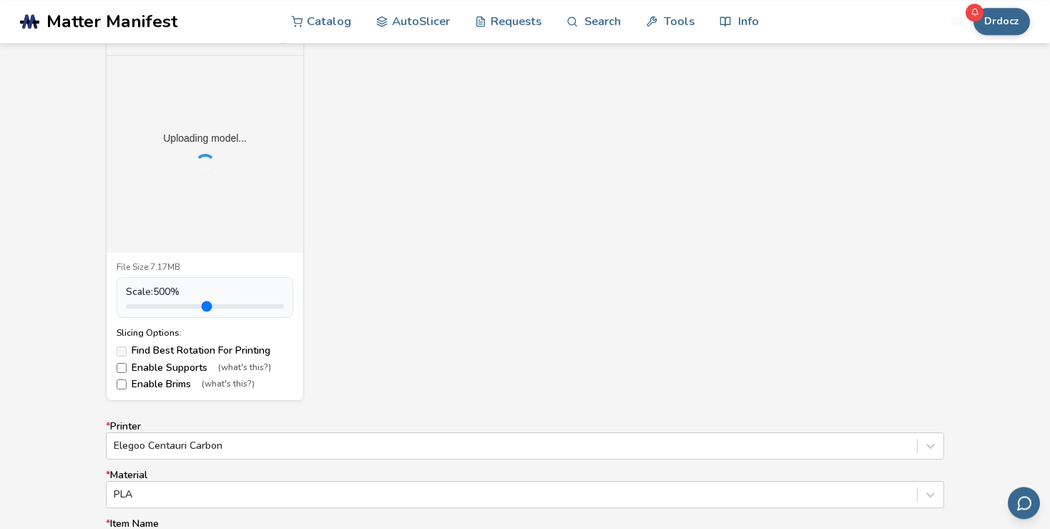
scroll to position [529, 0]
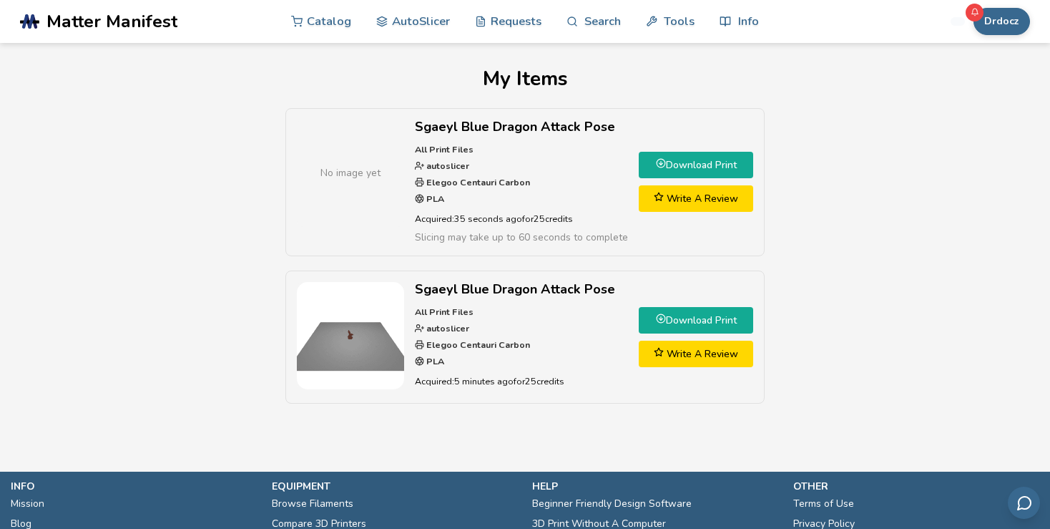
click at [705, 167] on link "Download Print" at bounding box center [696, 165] width 114 height 26
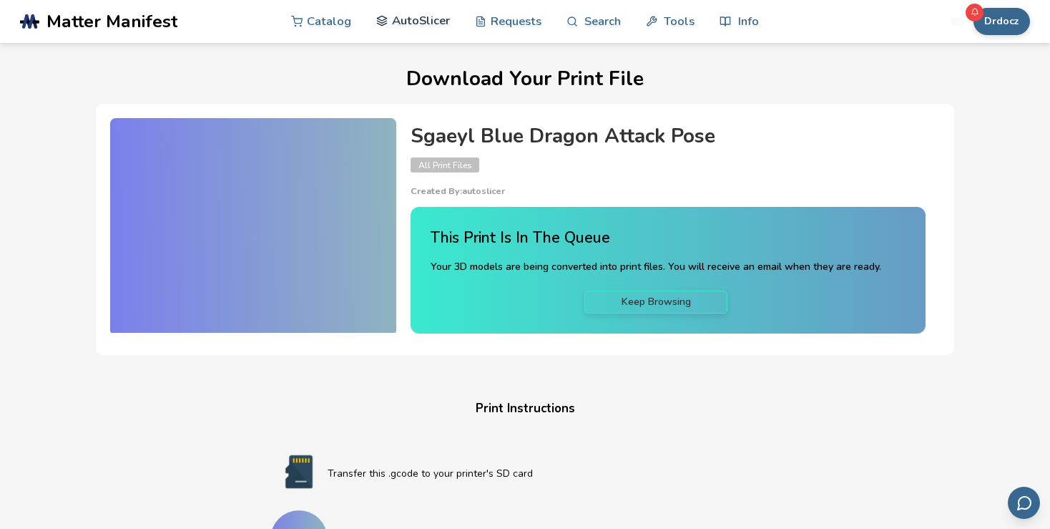
click at [399, 21] on link "AutoSlicer" at bounding box center [413, 20] width 74 height 43
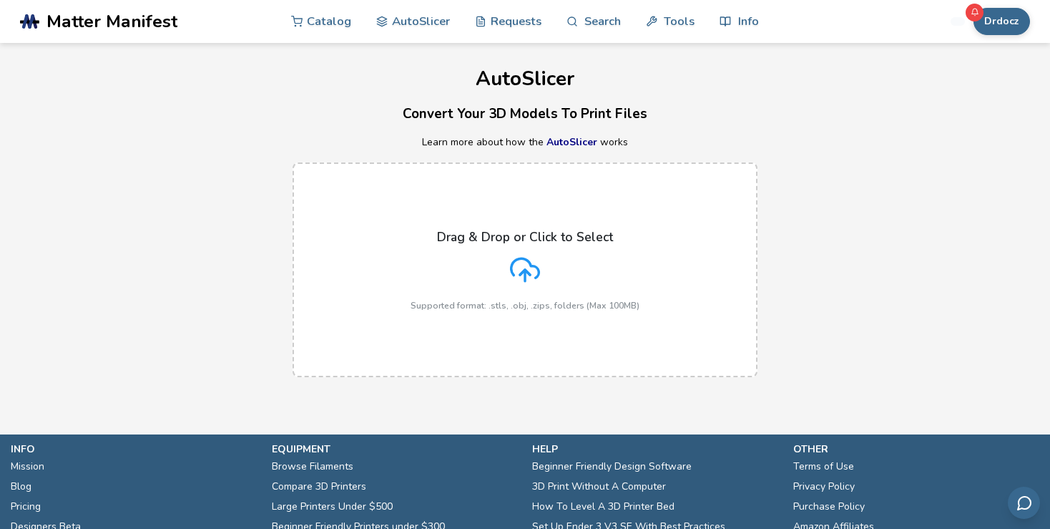
click at [510, 281] on div "Drag & Drop or Click to Select Supported format: .stls, .obj, .zips, folders (M…" at bounding box center [525, 270] width 229 height 81
click at [0, 0] on input "Drag & Drop or Click to Select Supported format: .stls, .obj, .zips, folders (M…" at bounding box center [0, 0] width 0 height 0
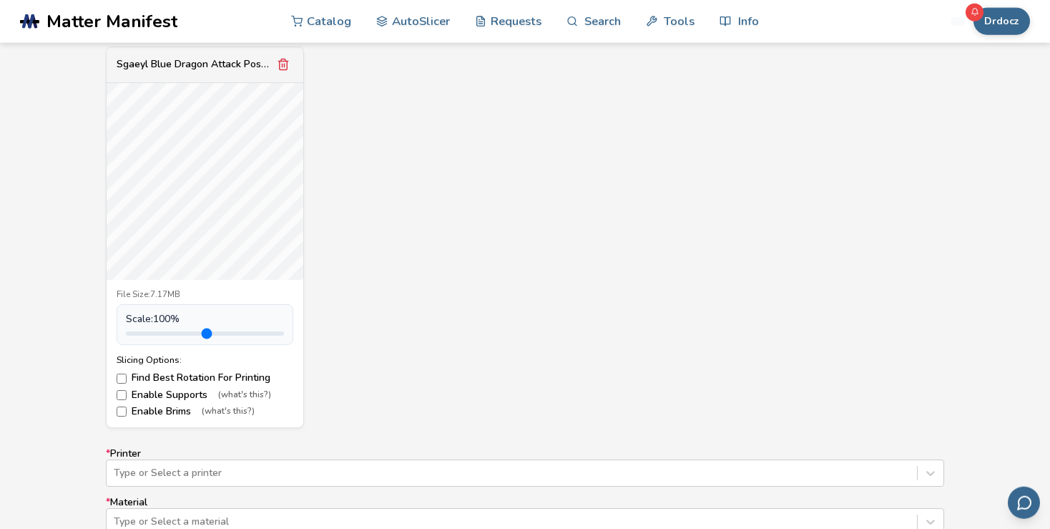
scroll to position [453, 0]
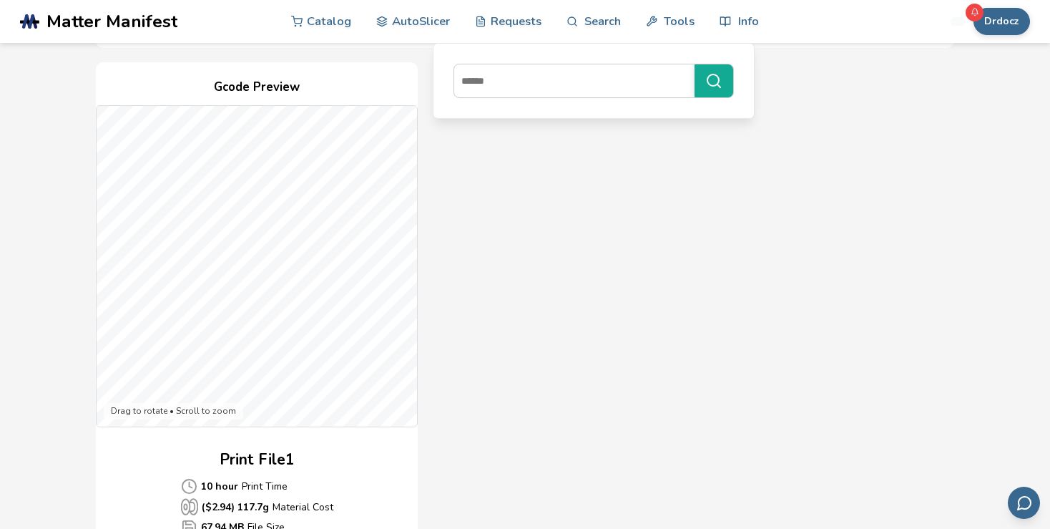
scroll to position [529, 0]
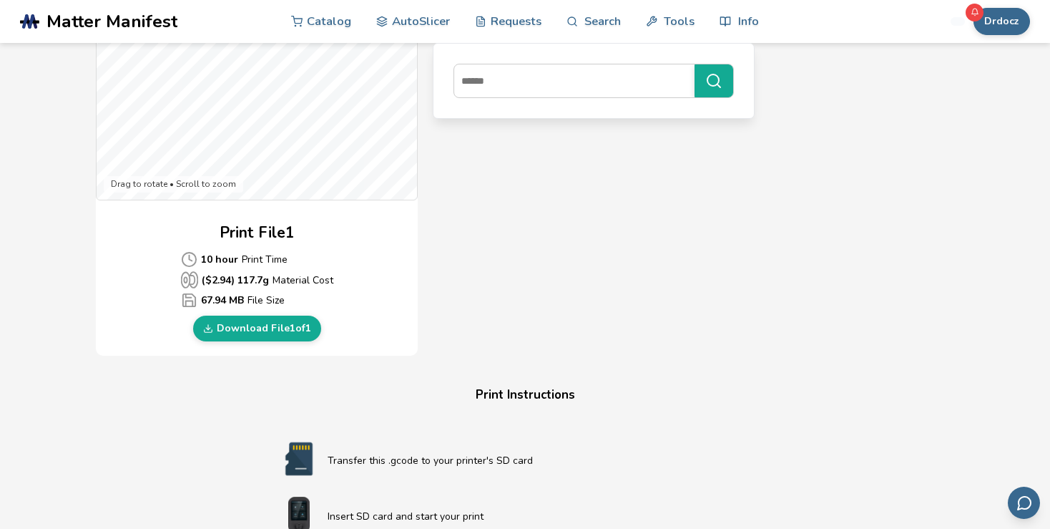
click at [134, 38] on link ".cls-1, .cls-2, .cls-3 { stroke-width: 0px; } .cls-2 { fill: #1d1e56; } .cls-3 …" at bounding box center [141, 21] width 243 height 43
click at [139, 22] on span "Matter Manifest" at bounding box center [112, 21] width 131 height 20
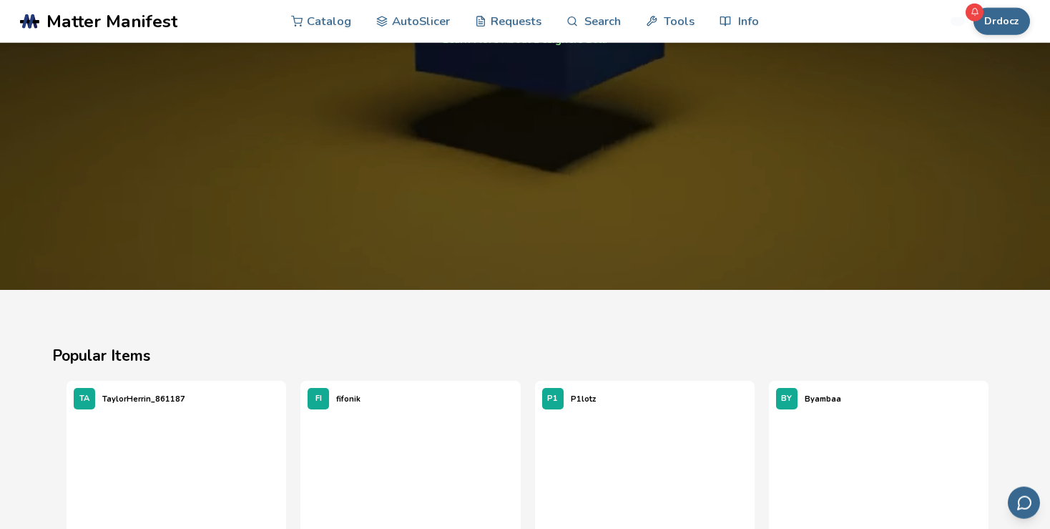
scroll to position [1662, 0]
